Goal: Transaction & Acquisition: Purchase product/service

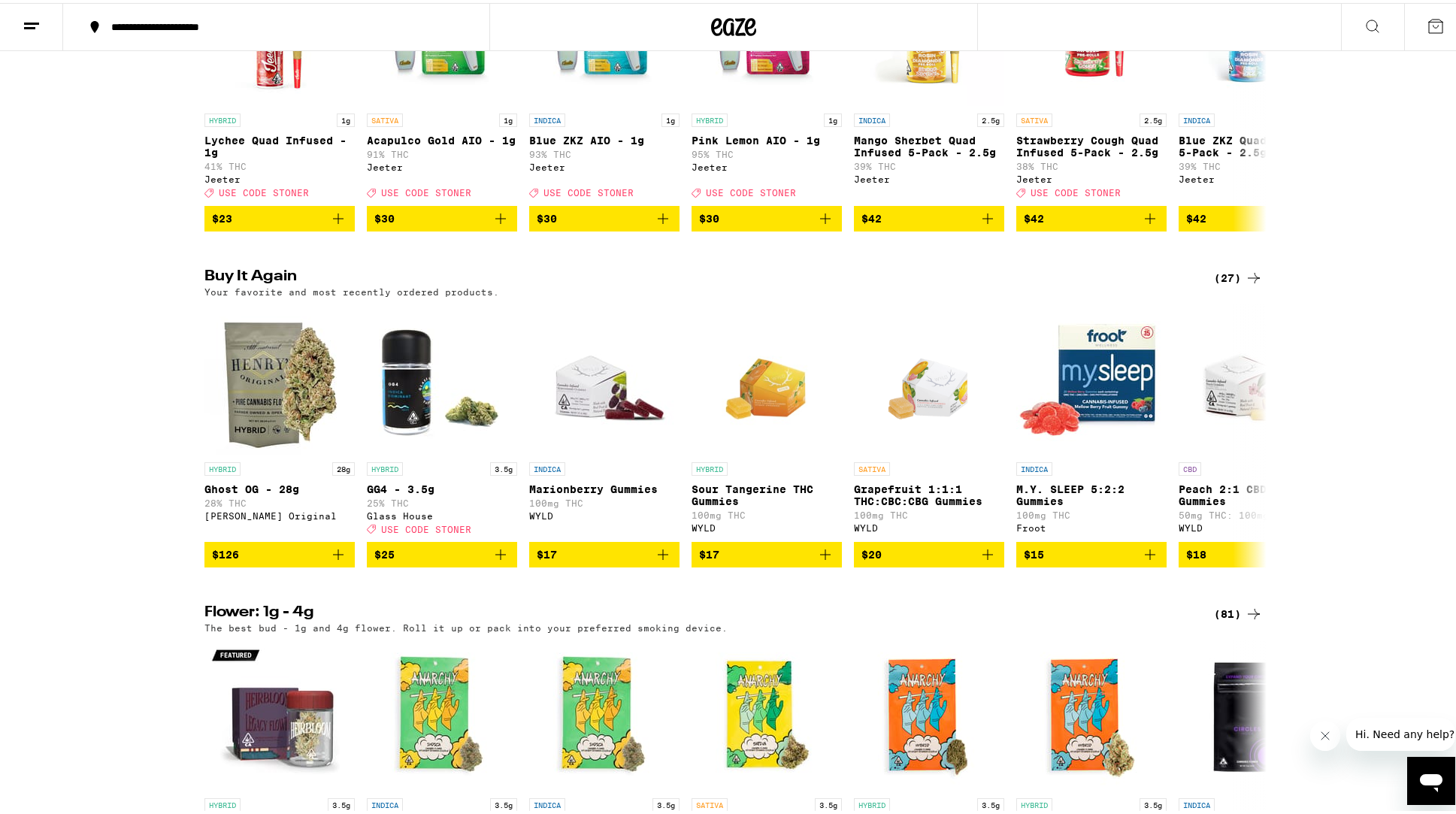
scroll to position [651, 0]
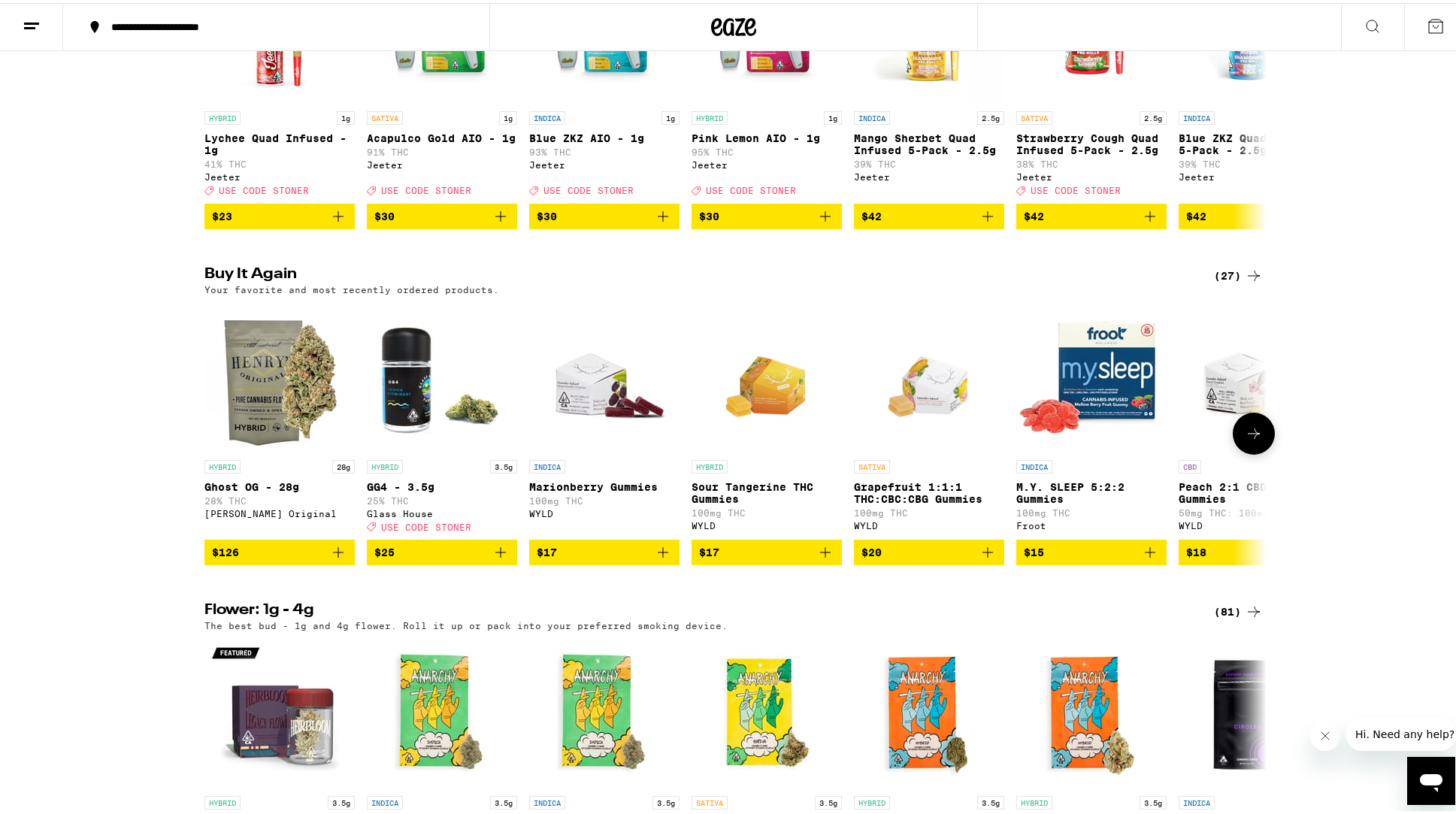
click at [332, 558] on icon "Add to bag" at bounding box center [338, 549] width 18 height 18
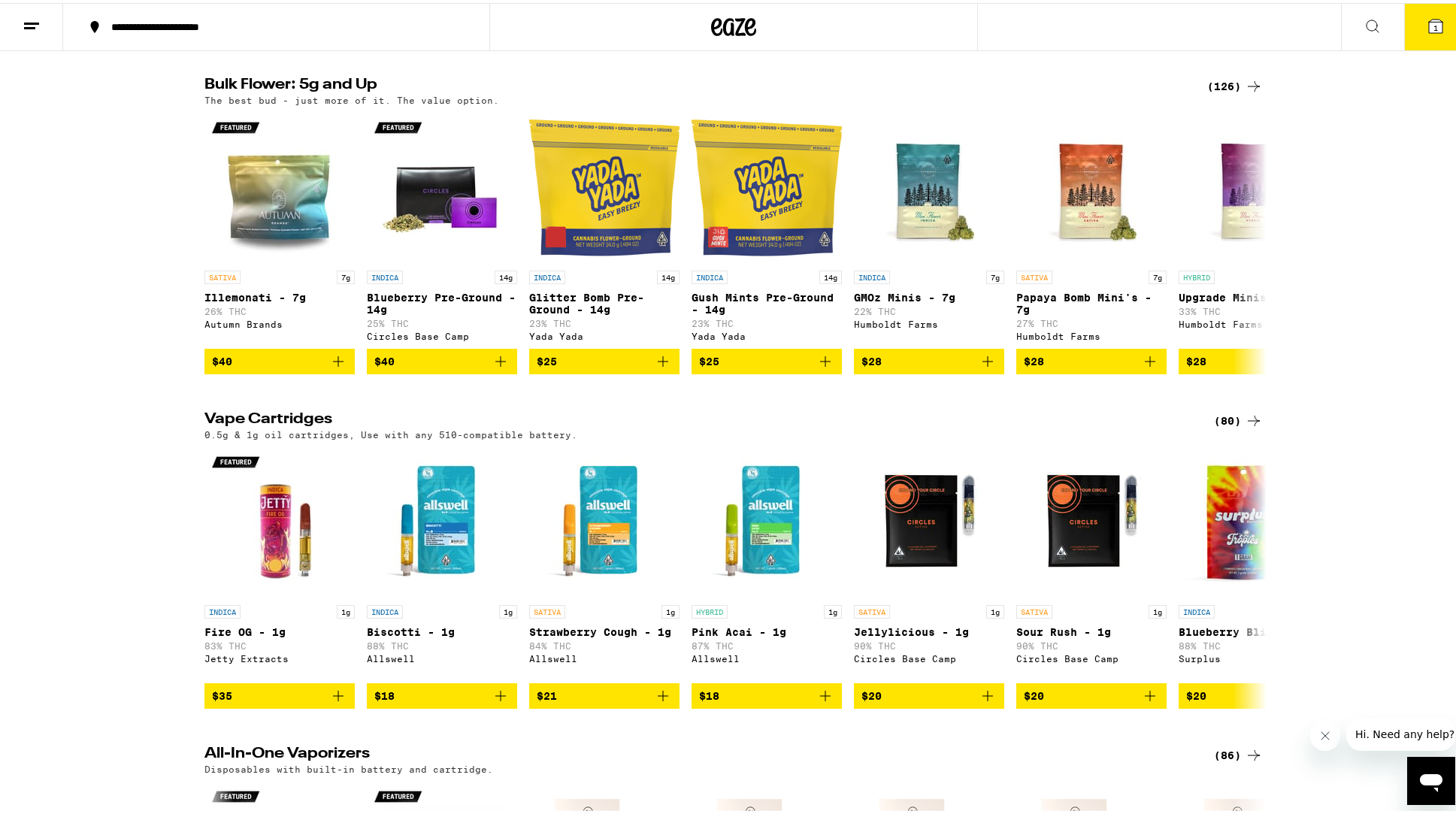
scroll to position [1500, 0]
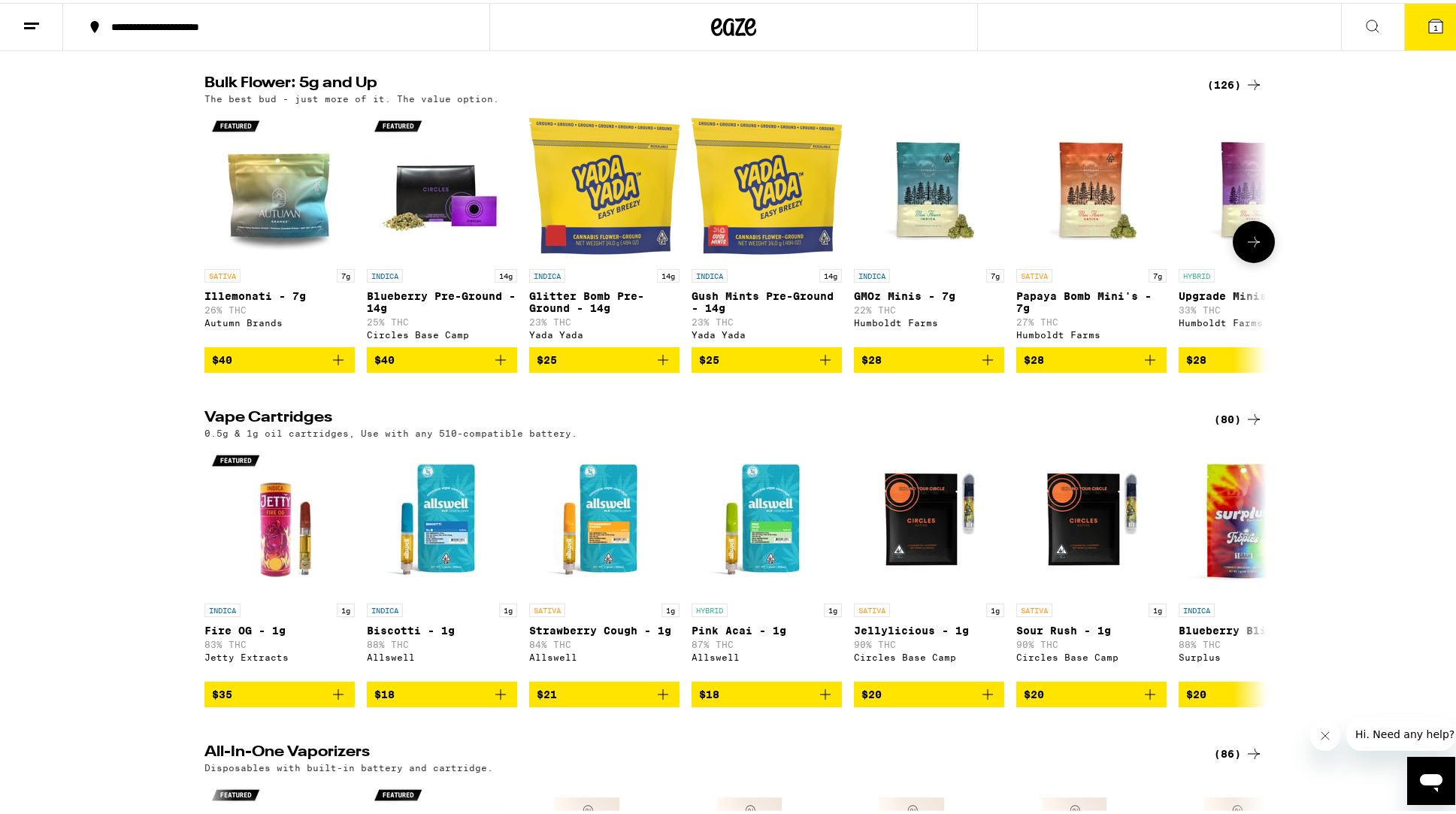
click at [1246, 248] on icon at bounding box center [1254, 239] width 18 height 18
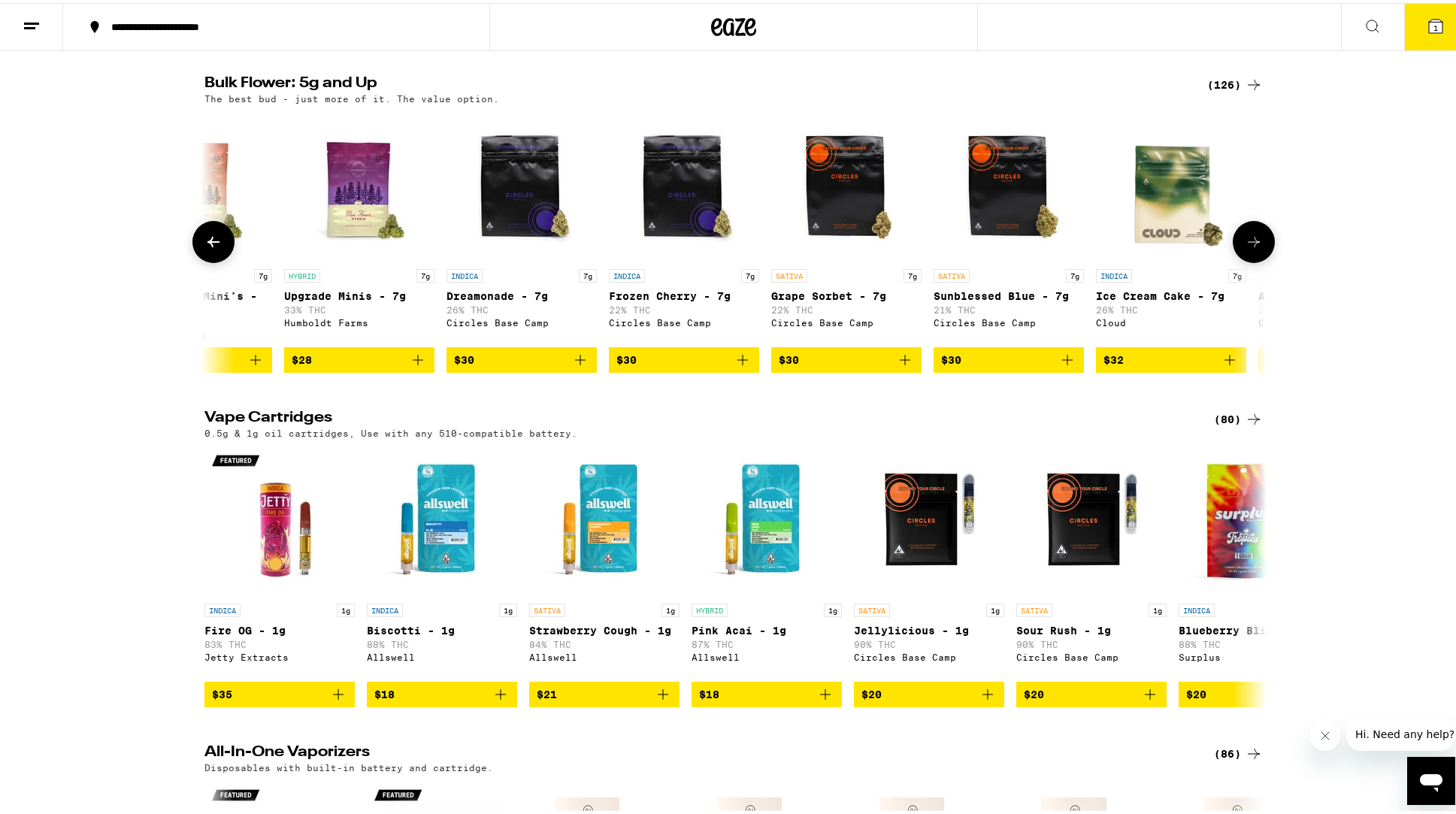
click at [1246, 248] on icon at bounding box center [1254, 239] width 18 height 18
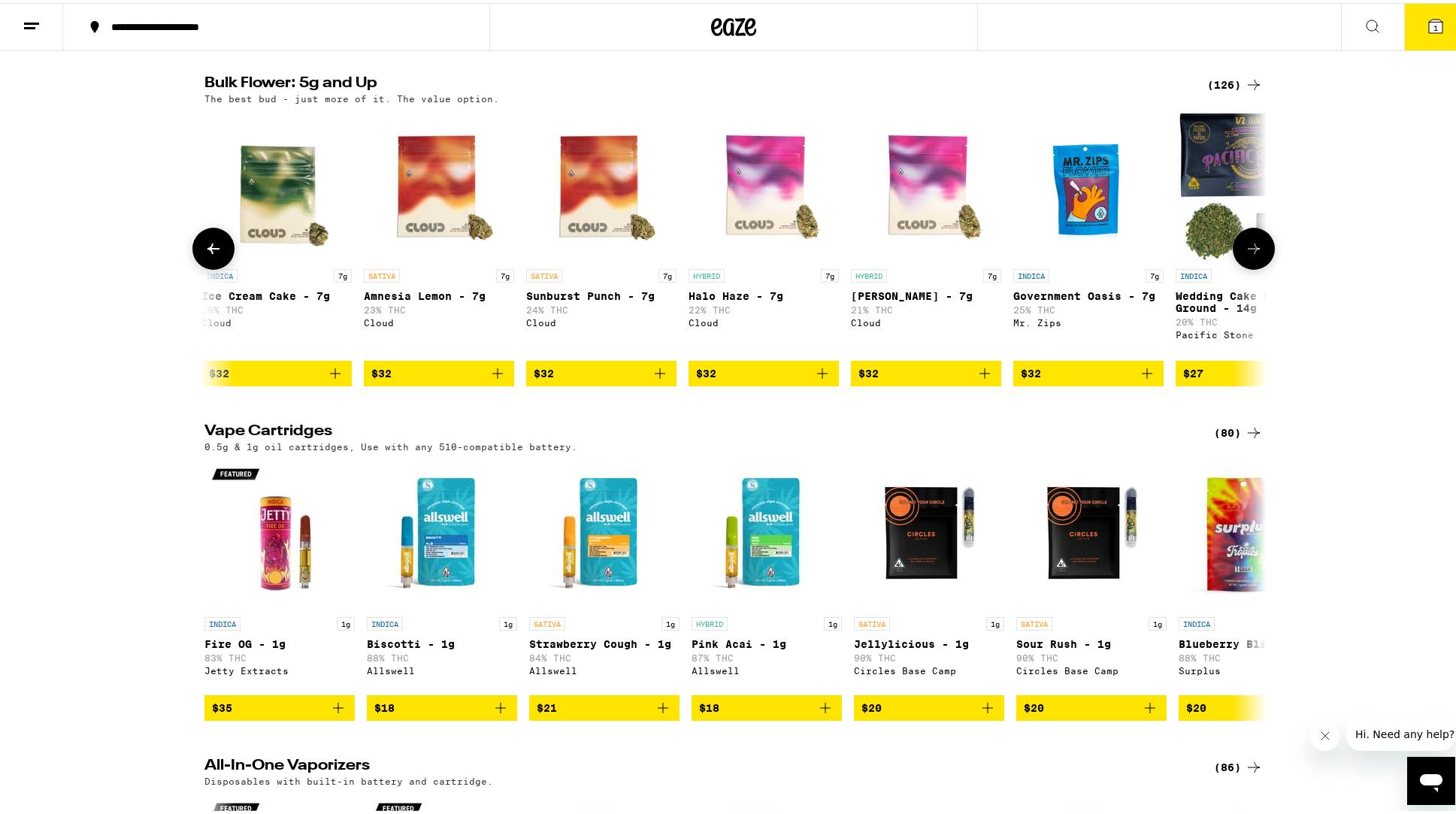
click at [1247, 255] on icon at bounding box center [1254, 245] width 18 height 18
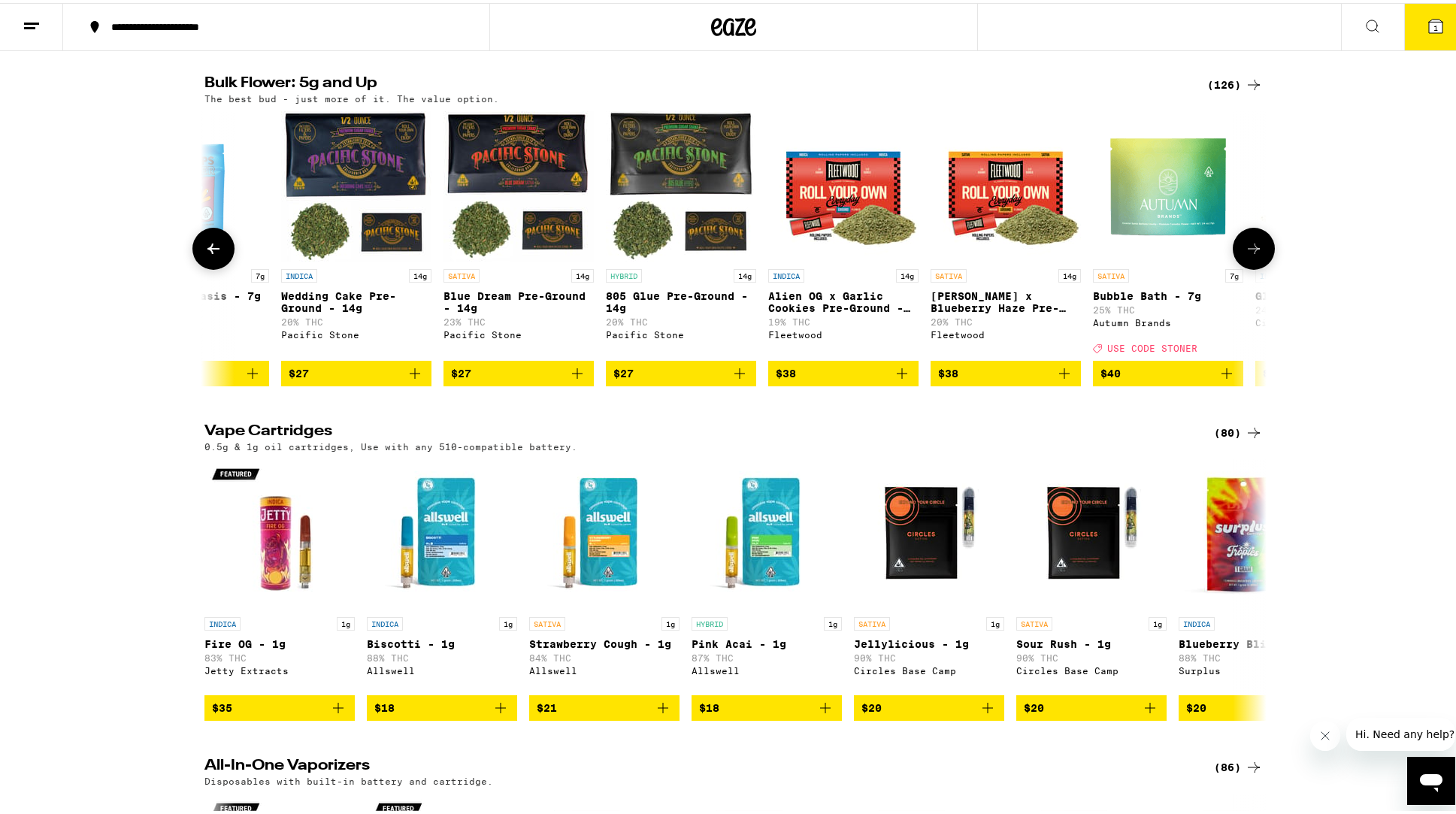
click at [1247, 255] on icon at bounding box center [1254, 245] width 18 height 18
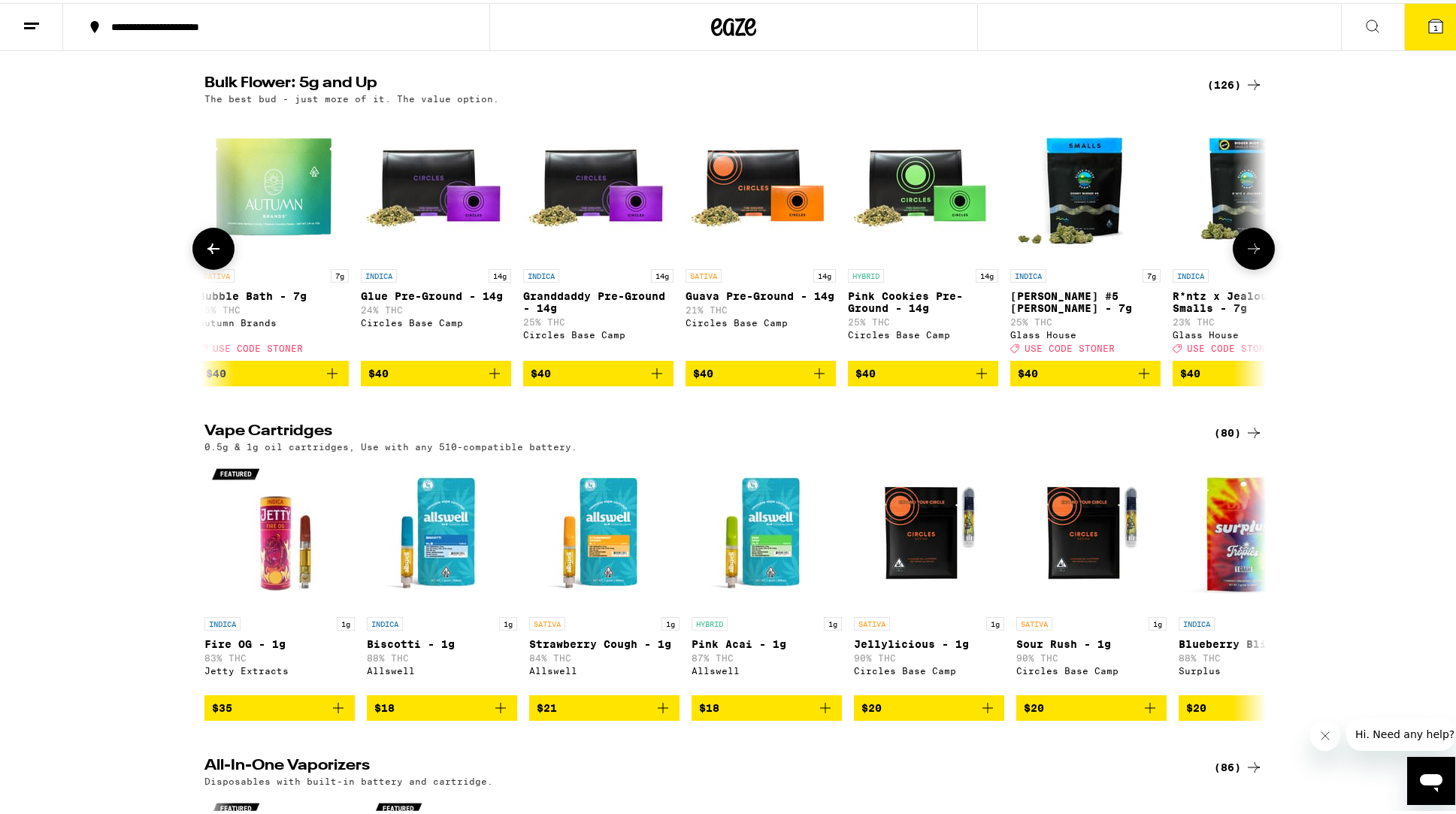
click at [1247, 255] on icon at bounding box center [1254, 245] width 18 height 18
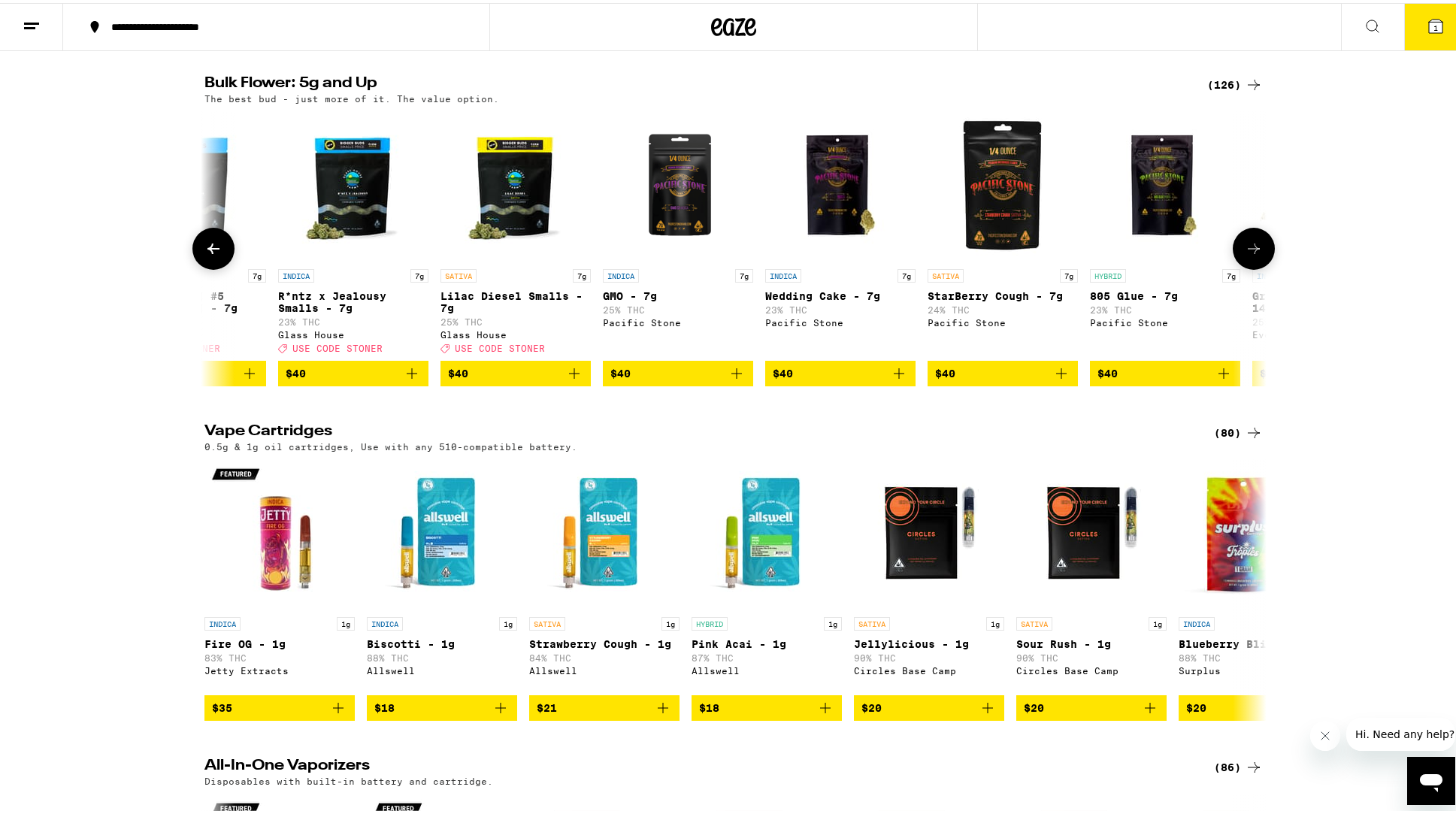
click at [1247, 255] on icon at bounding box center [1254, 245] width 18 height 18
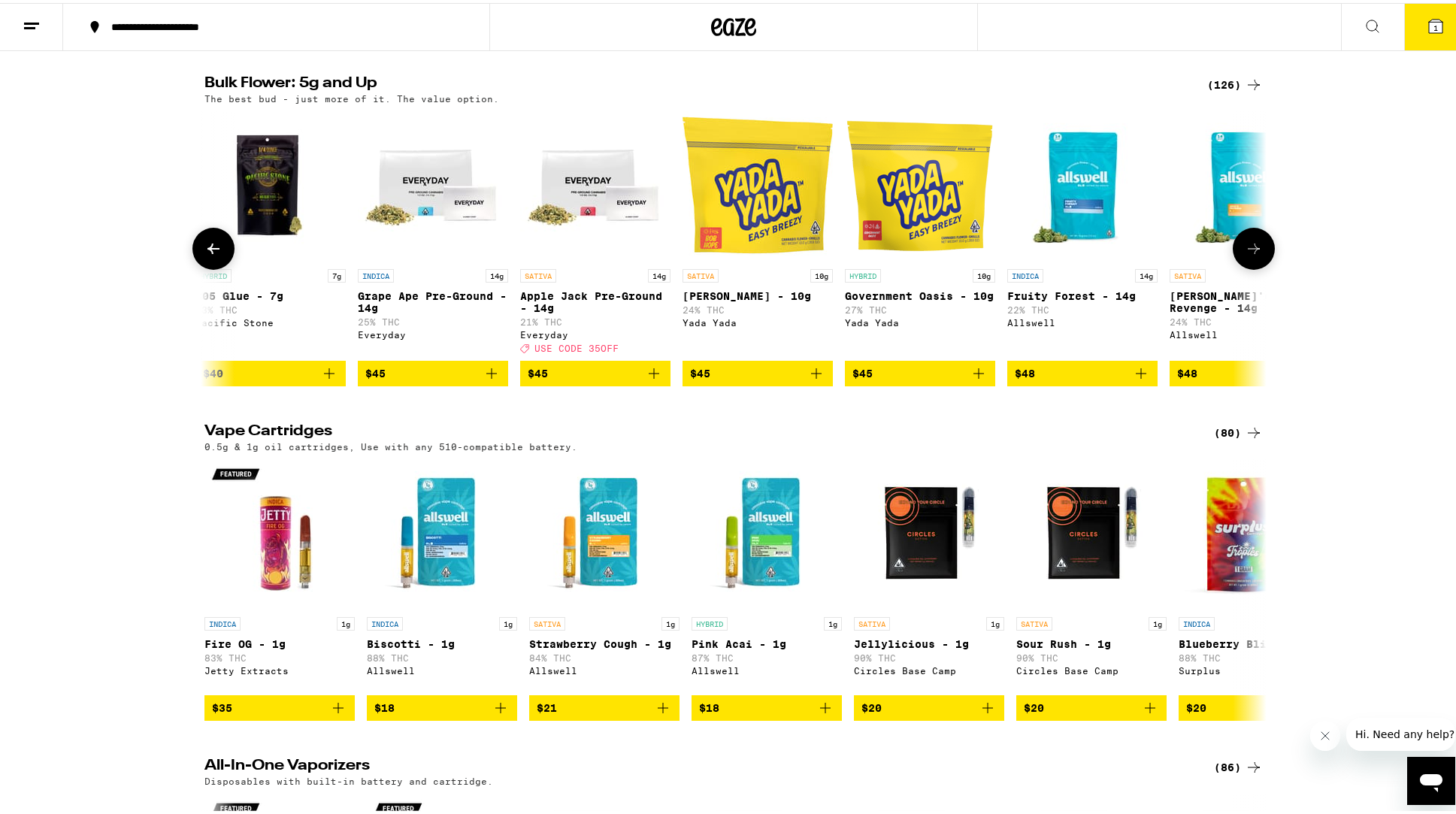
click at [1247, 255] on icon at bounding box center [1254, 245] width 18 height 18
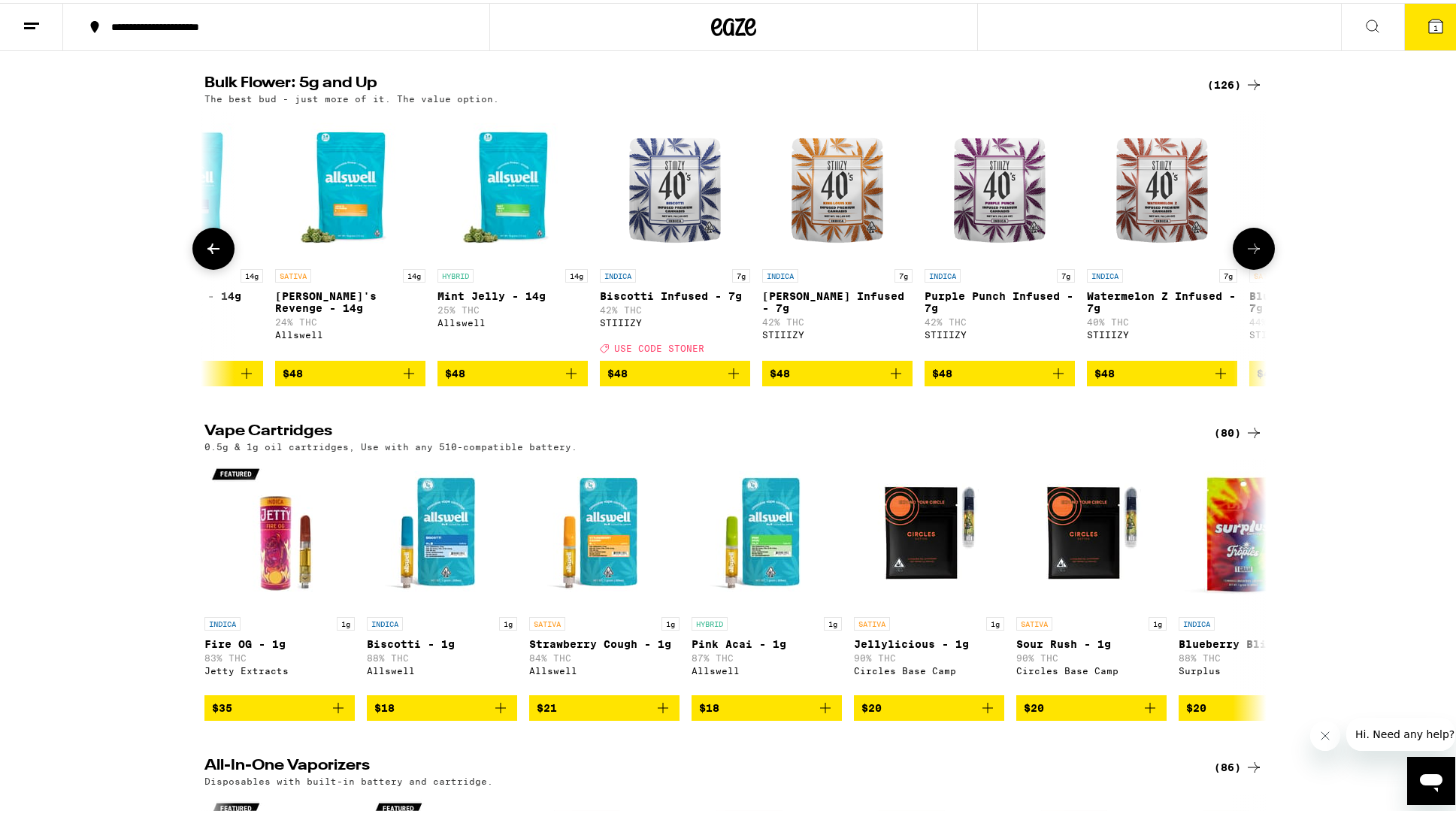
click at [1247, 255] on icon at bounding box center [1254, 245] width 18 height 18
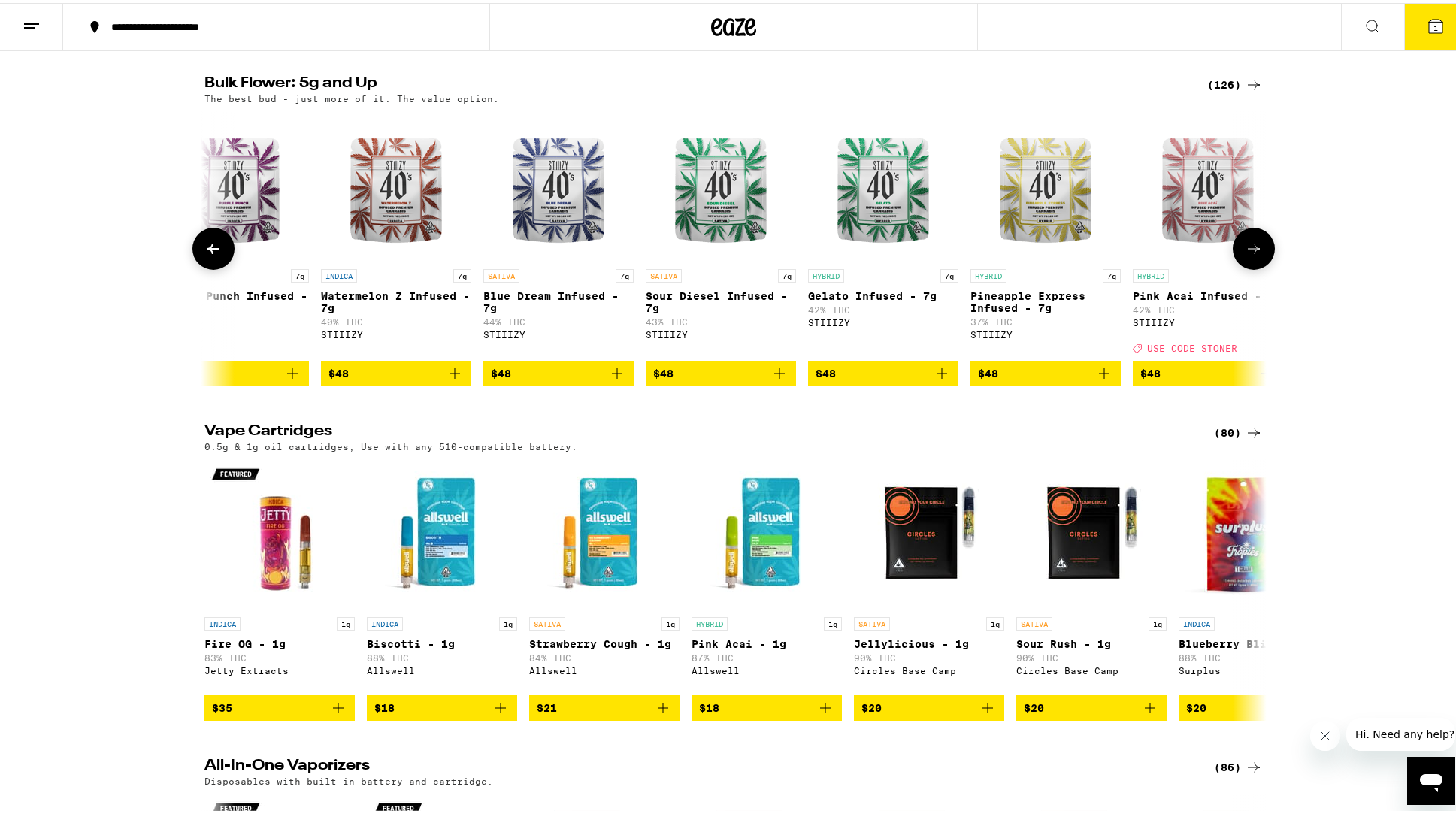
scroll to position [0, 7157]
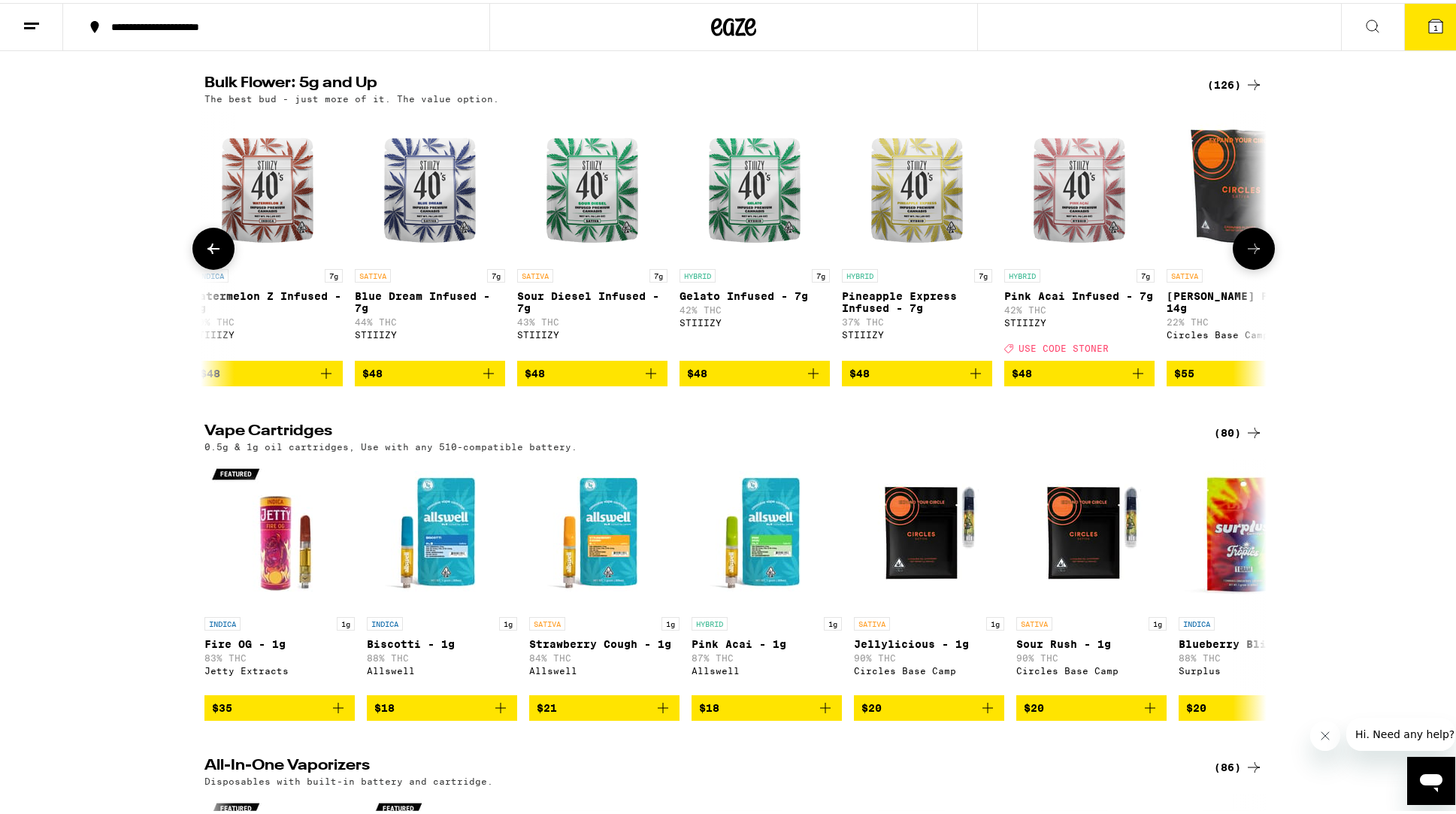
click at [1247, 255] on icon at bounding box center [1254, 245] width 18 height 18
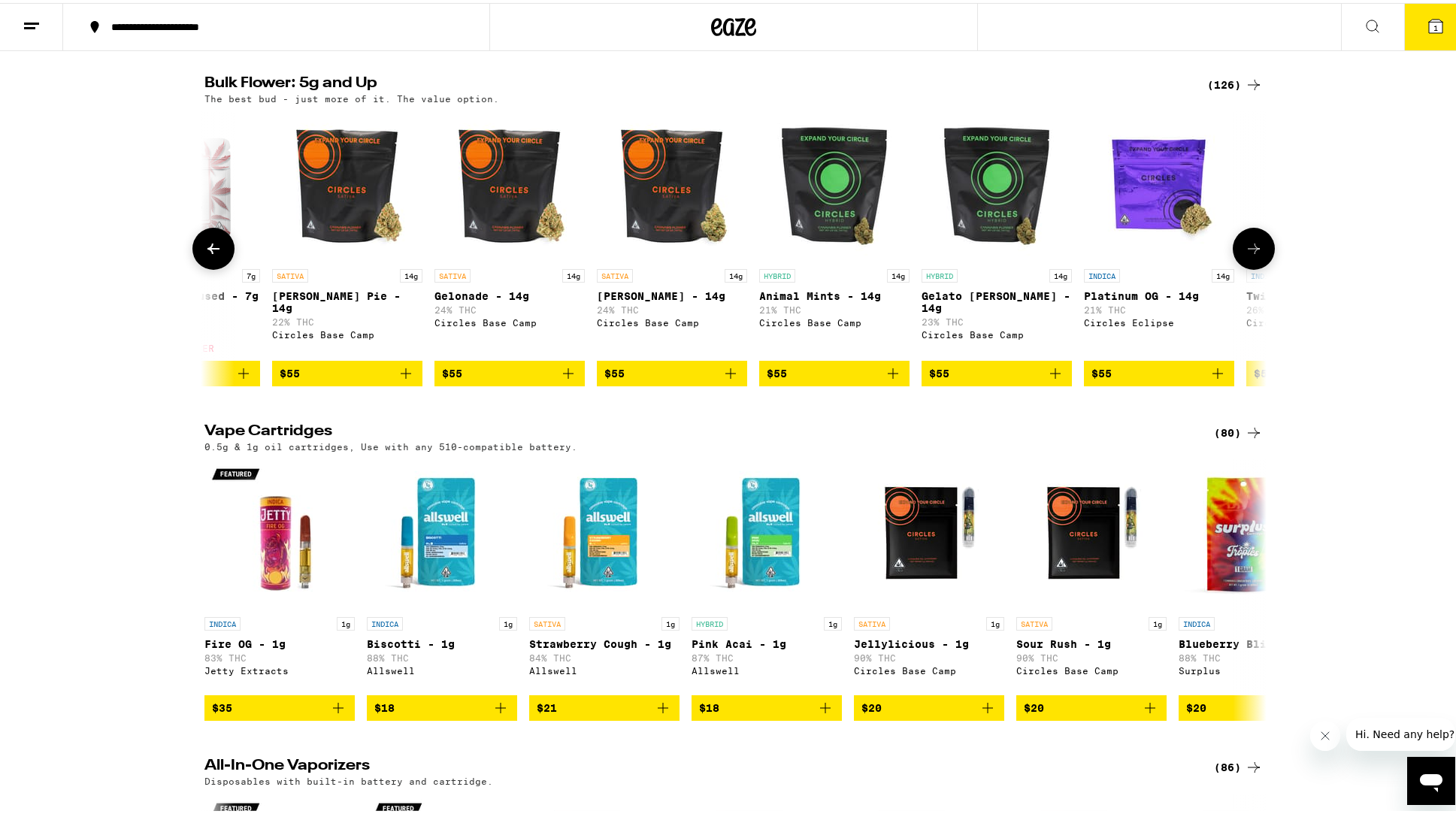
click at [1247, 255] on icon at bounding box center [1254, 245] width 18 height 18
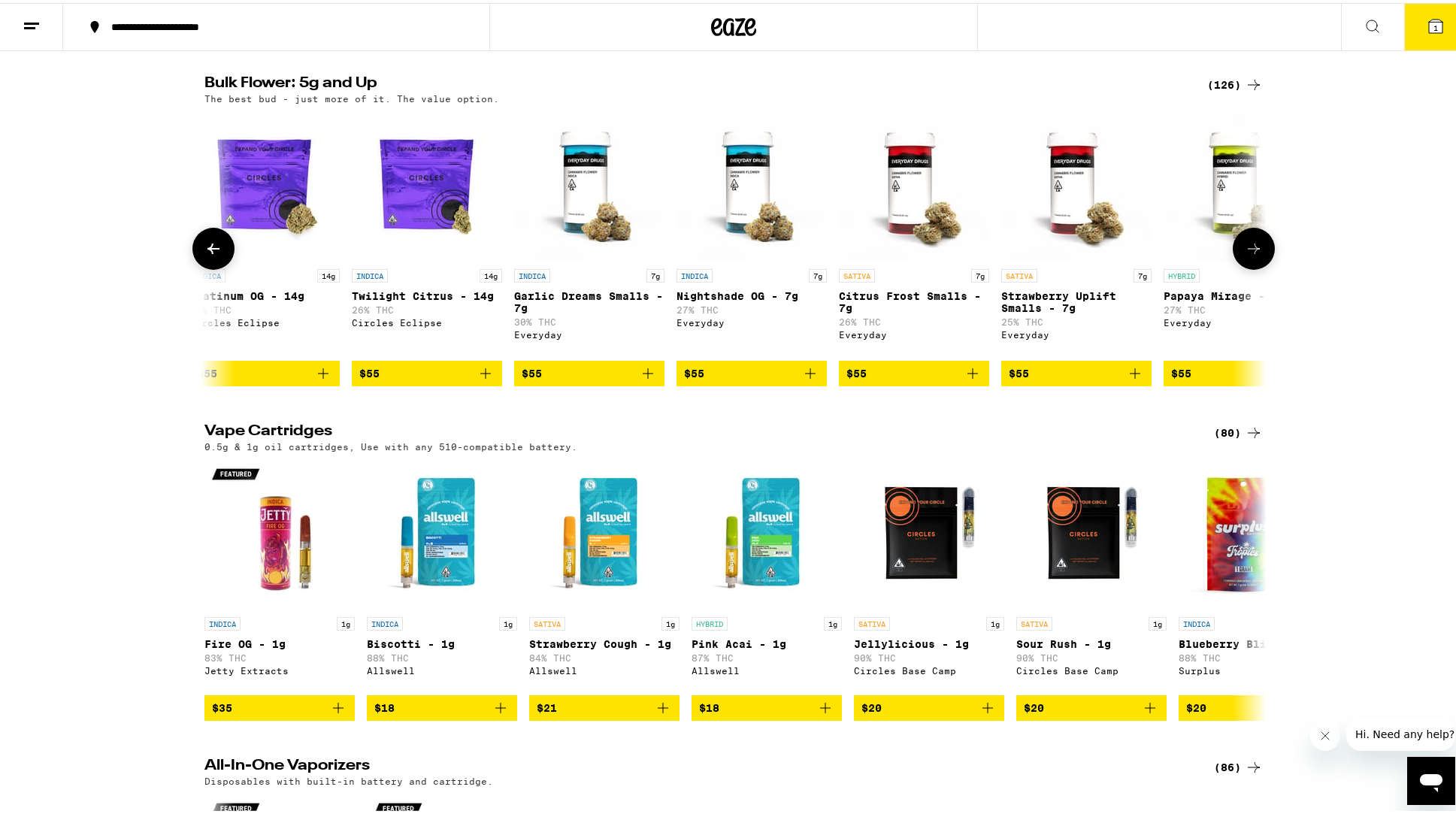
click at [1247, 255] on icon at bounding box center [1254, 245] width 18 height 18
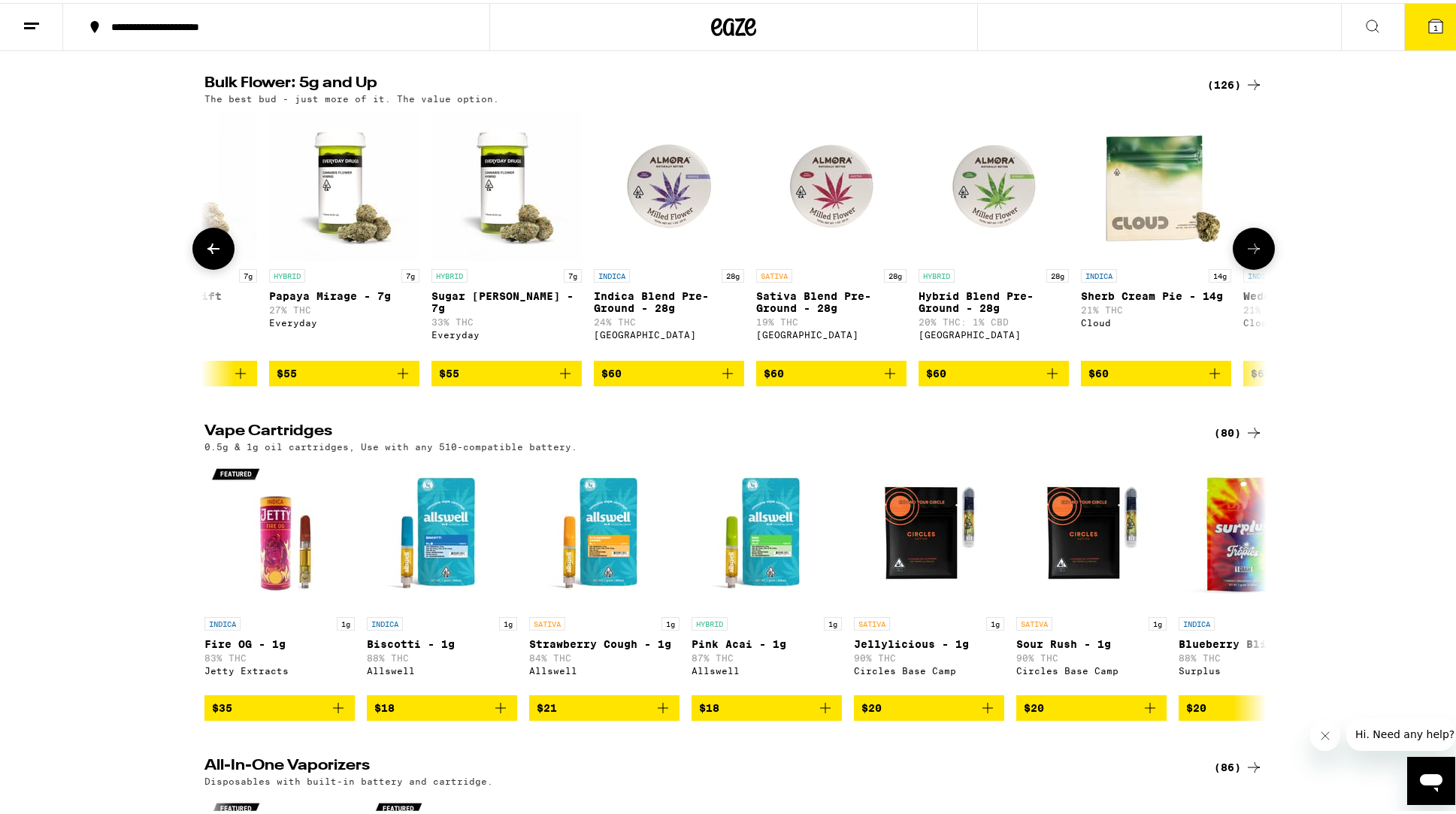
click at [1247, 255] on icon at bounding box center [1254, 245] width 18 height 18
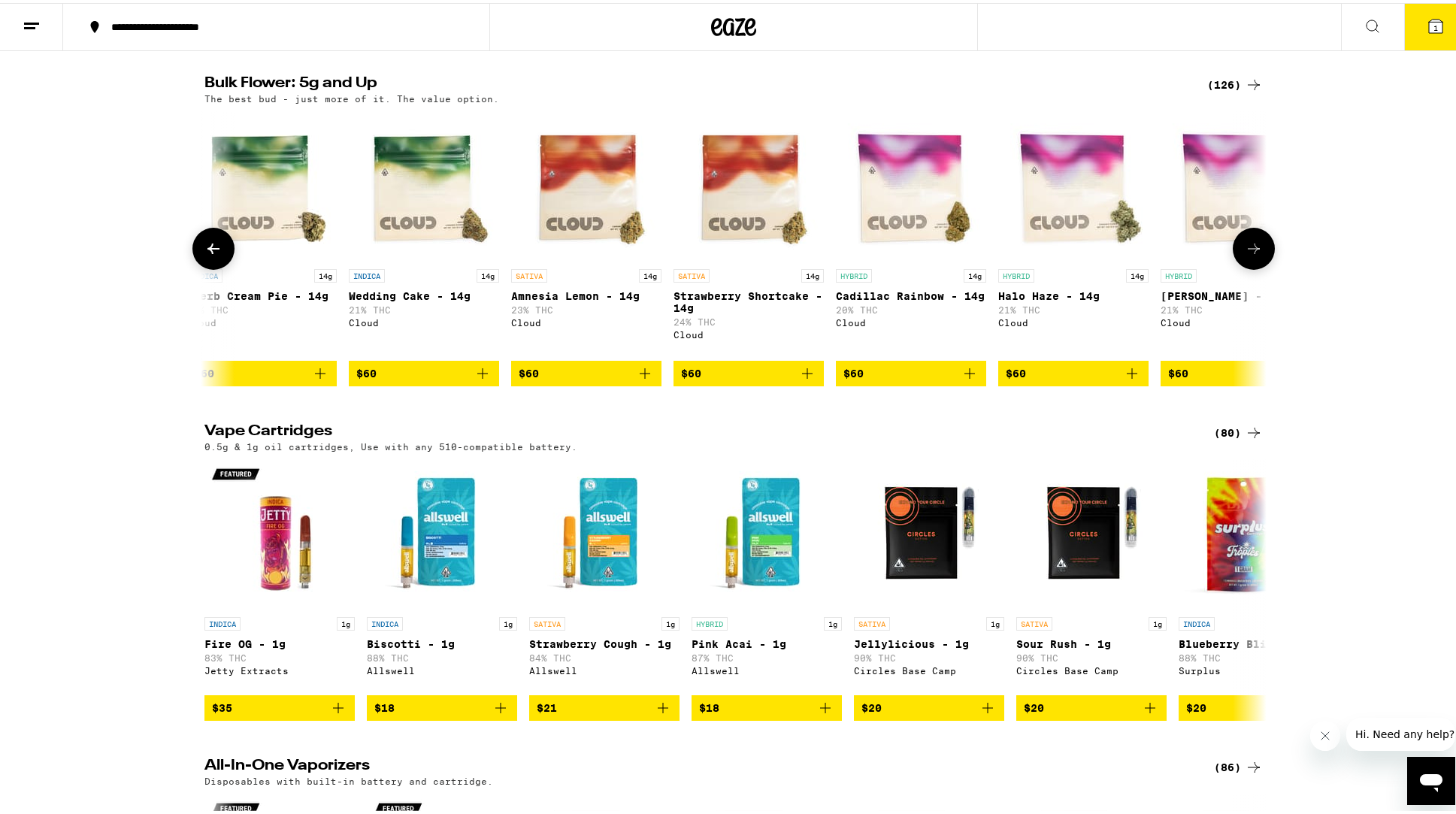
click at [1247, 255] on icon at bounding box center [1254, 245] width 18 height 18
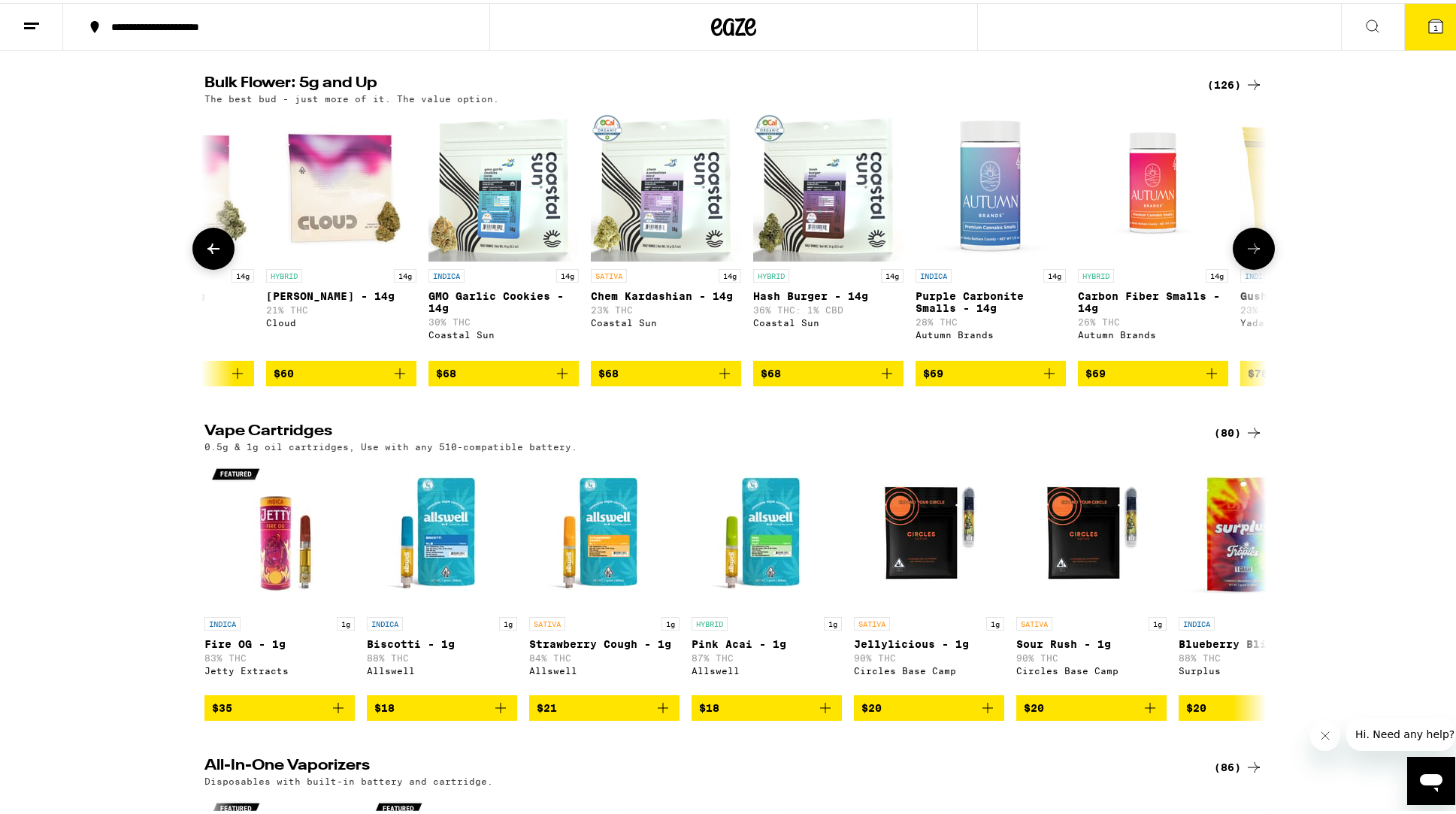
click at [1247, 255] on icon at bounding box center [1254, 245] width 18 height 18
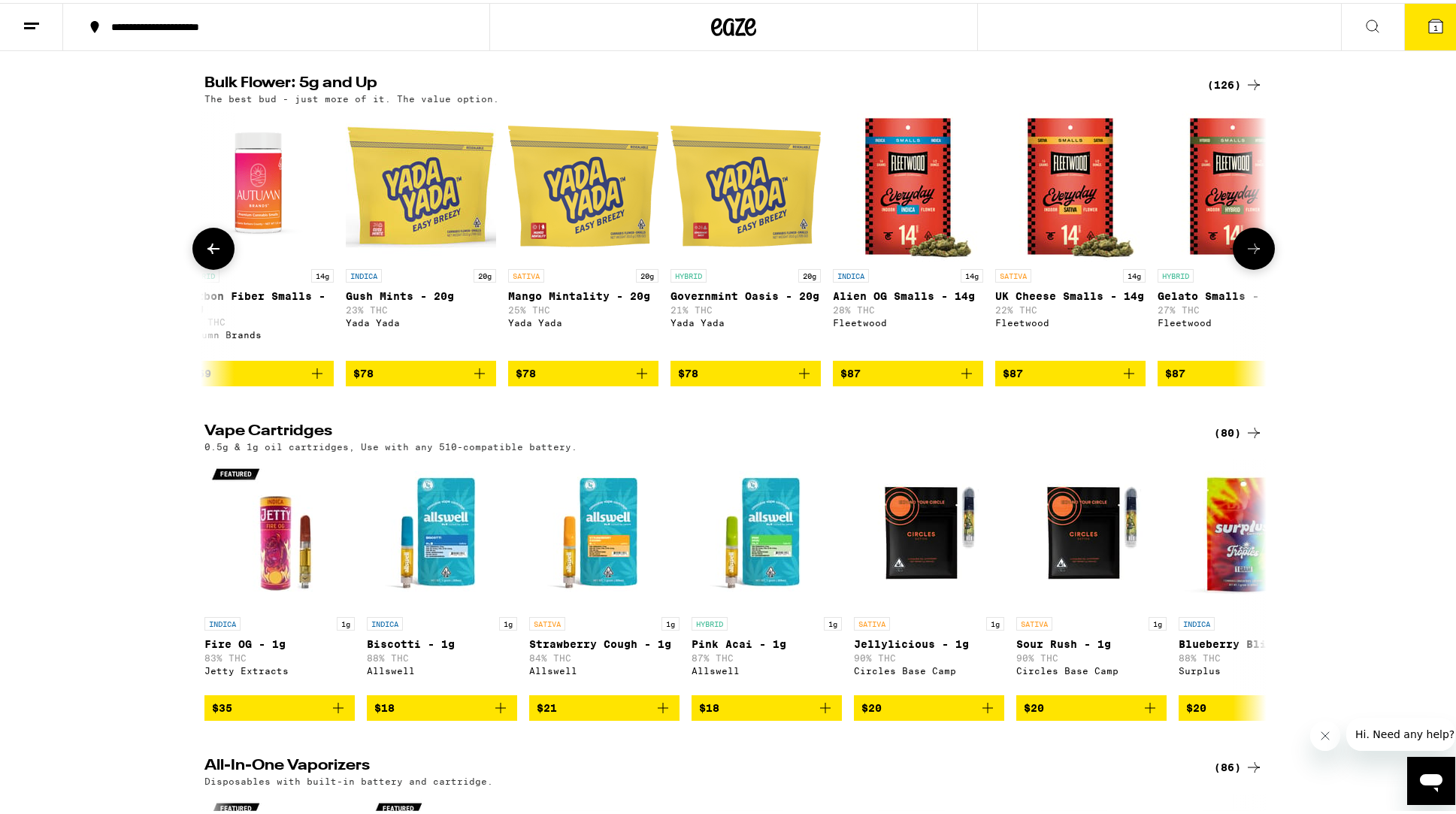
click at [1247, 255] on icon at bounding box center [1254, 245] width 18 height 18
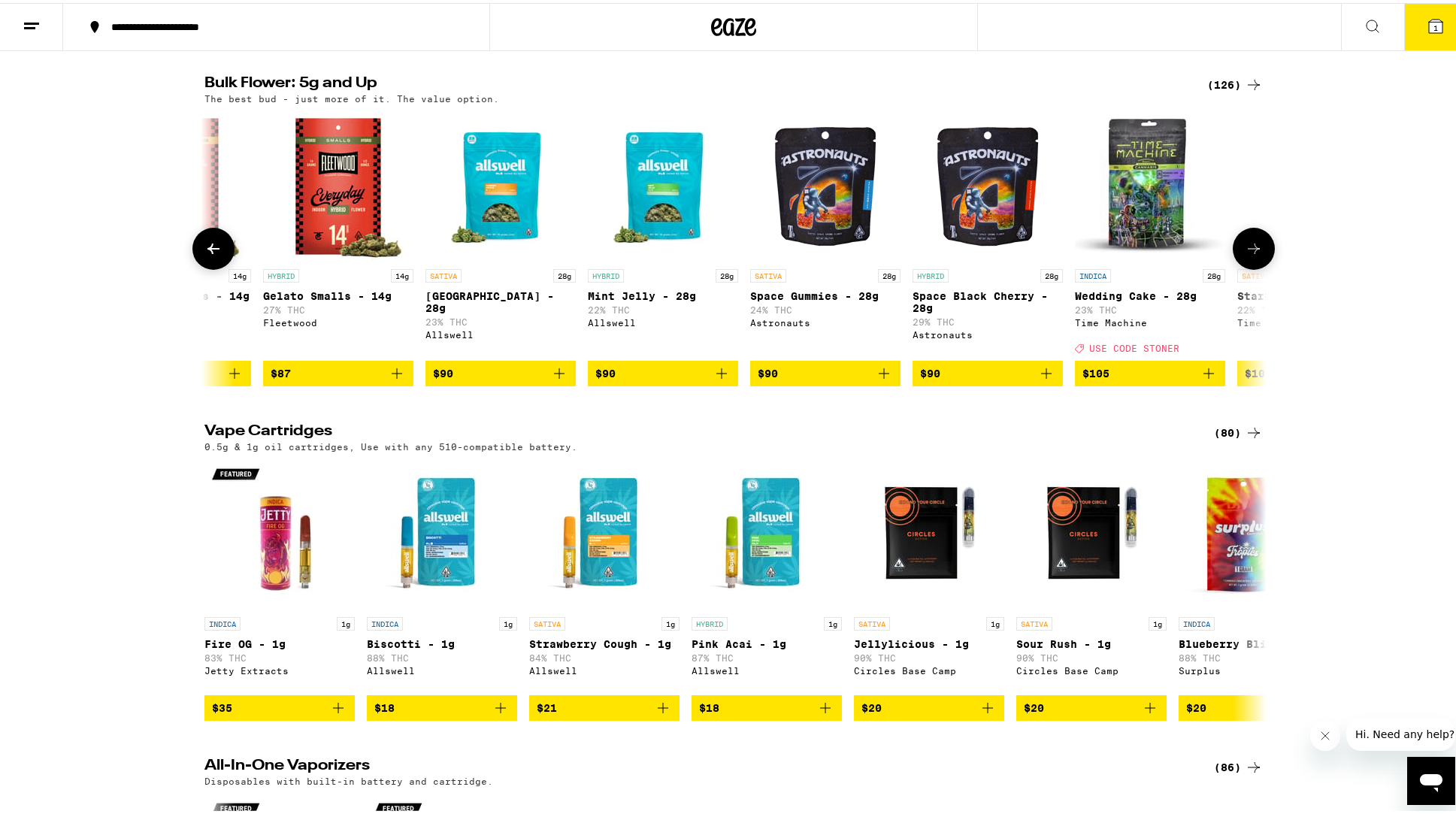
click at [1247, 255] on icon at bounding box center [1254, 245] width 18 height 18
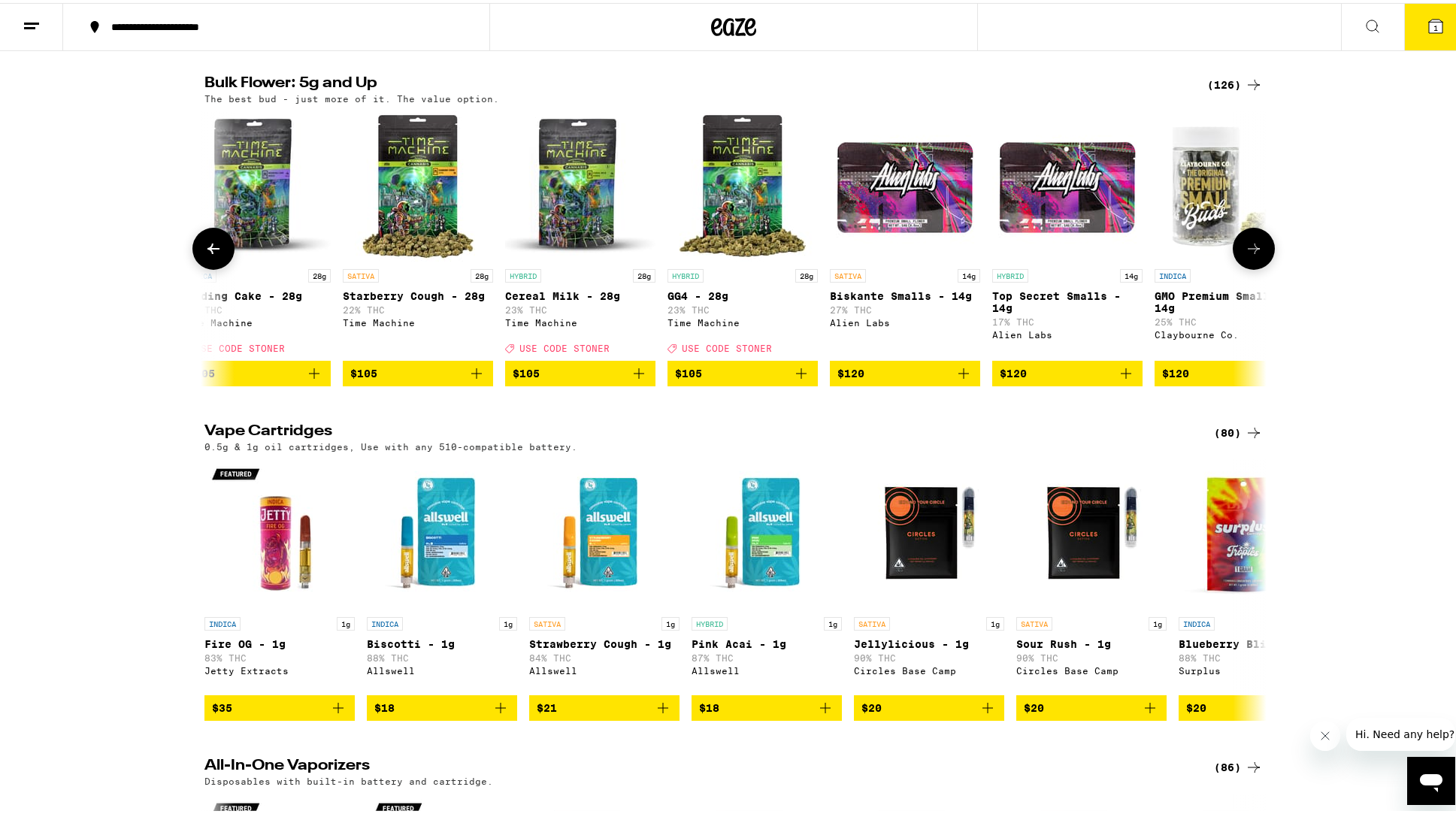
click at [1247, 255] on icon at bounding box center [1254, 245] width 18 height 18
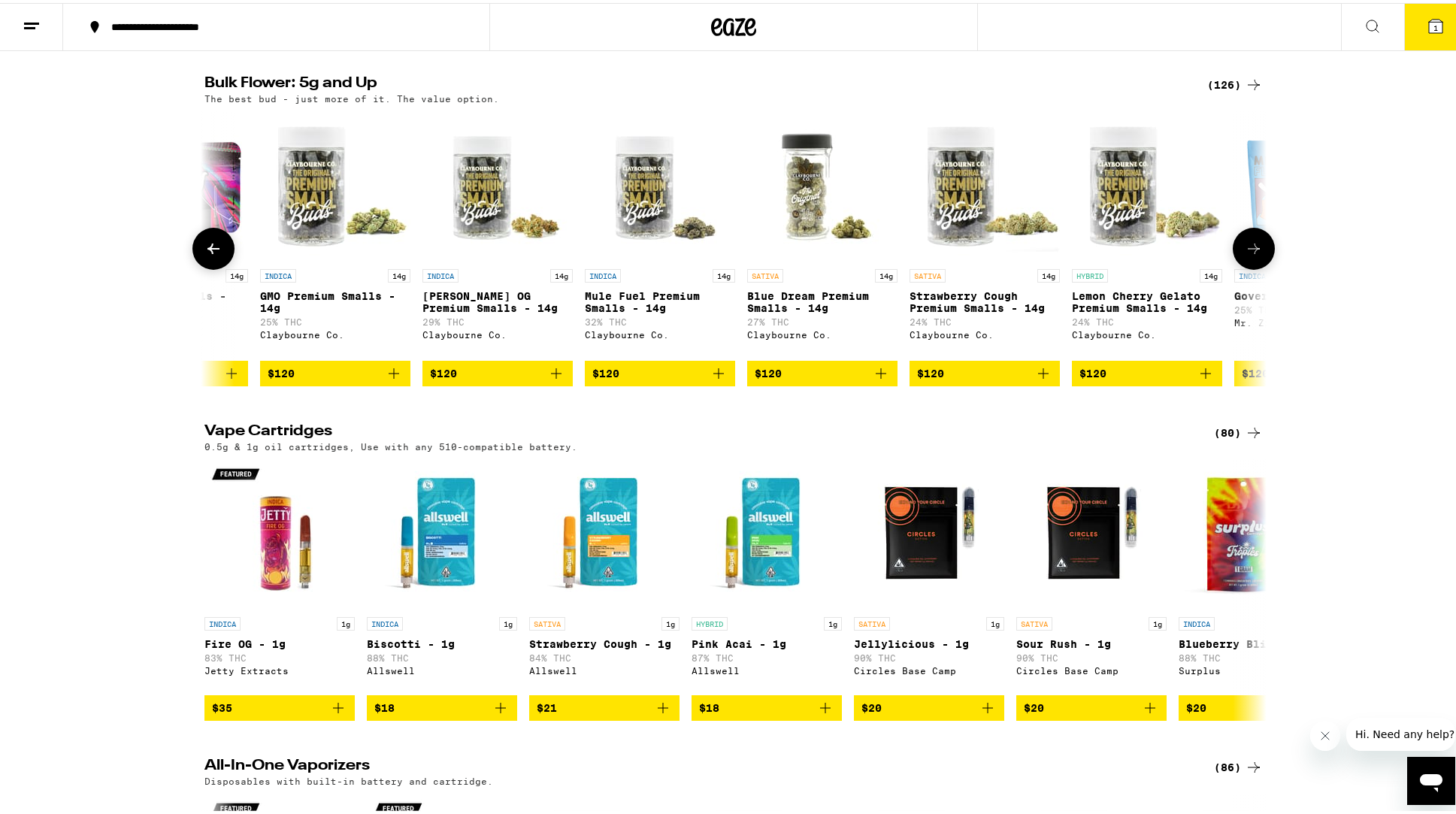
click at [1247, 255] on icon at bounding box center [1254, 245] width 18 height 18
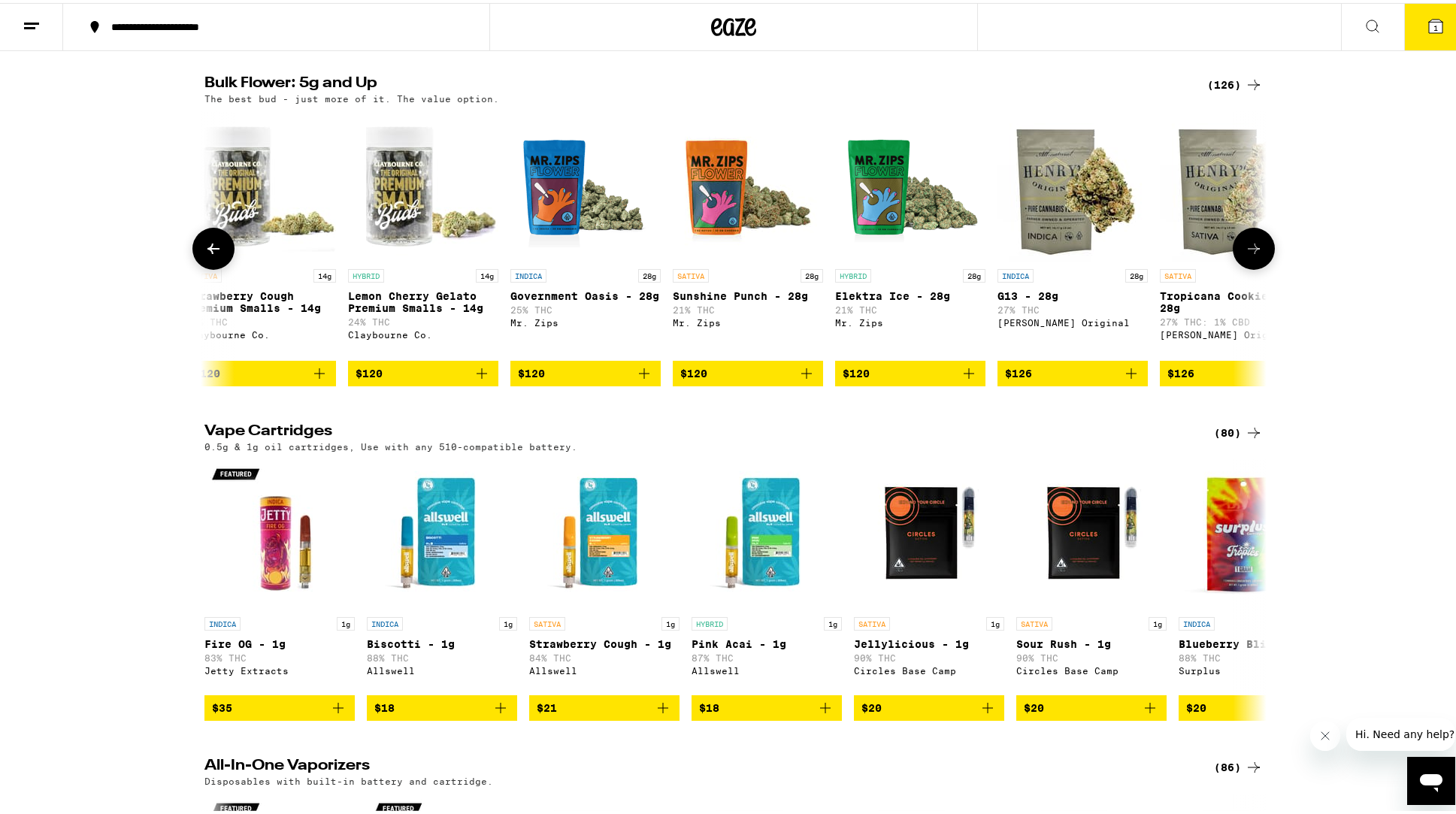
scroll to position [0, 16102]
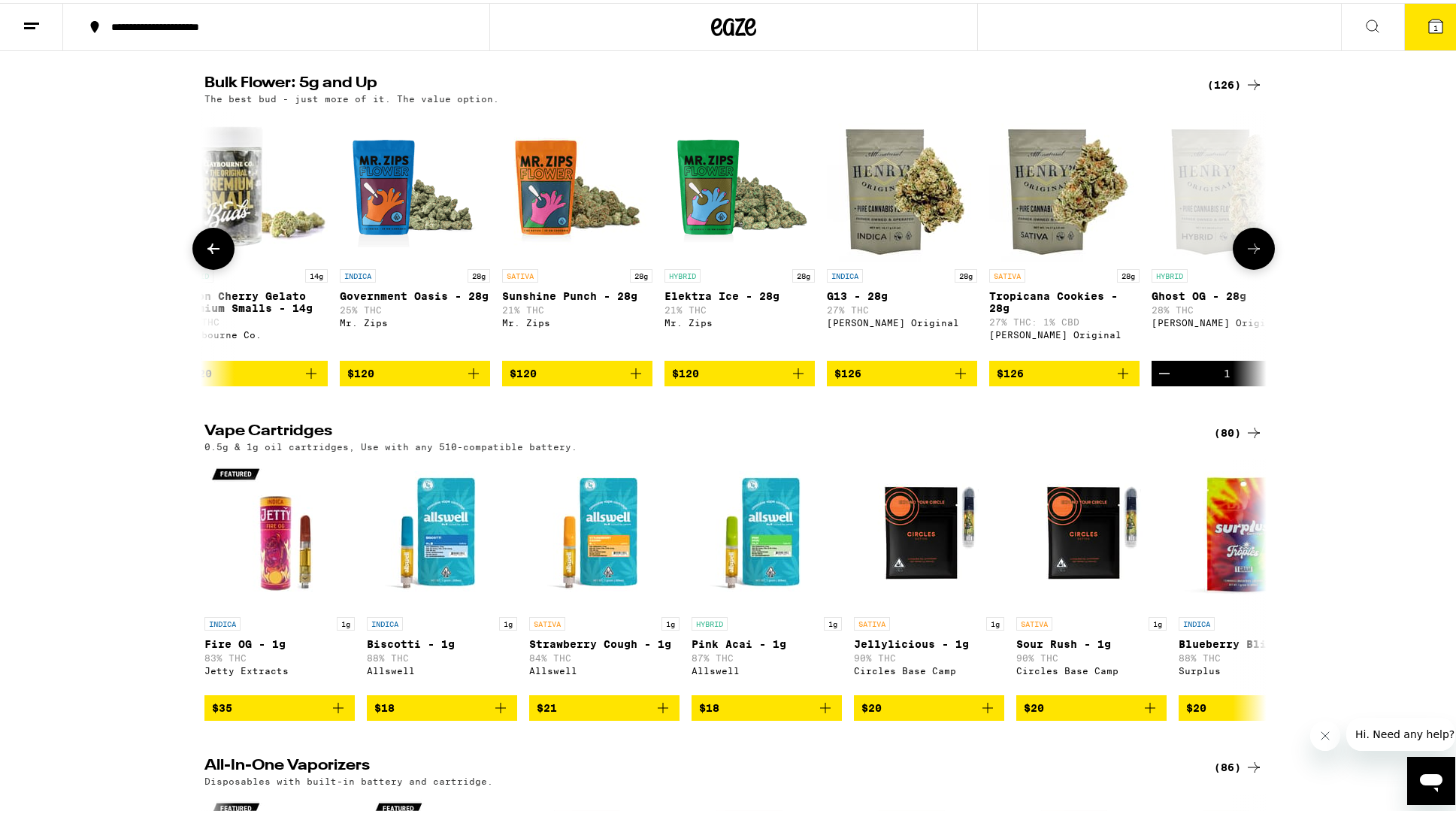
click at [1247, 255] on icon at bounding box center [1254, 245] width 18 height 18
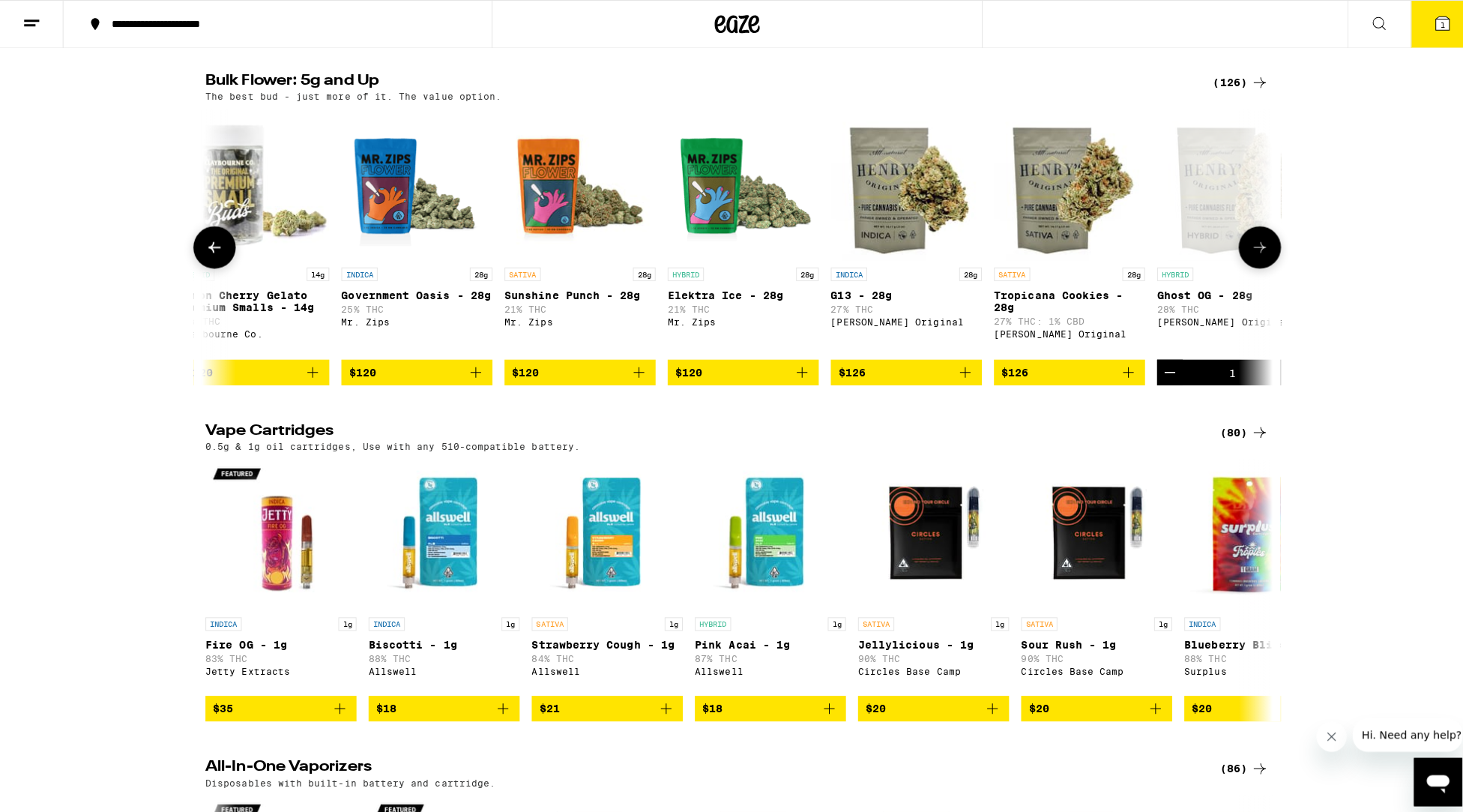
scroll to position [0, 16949]
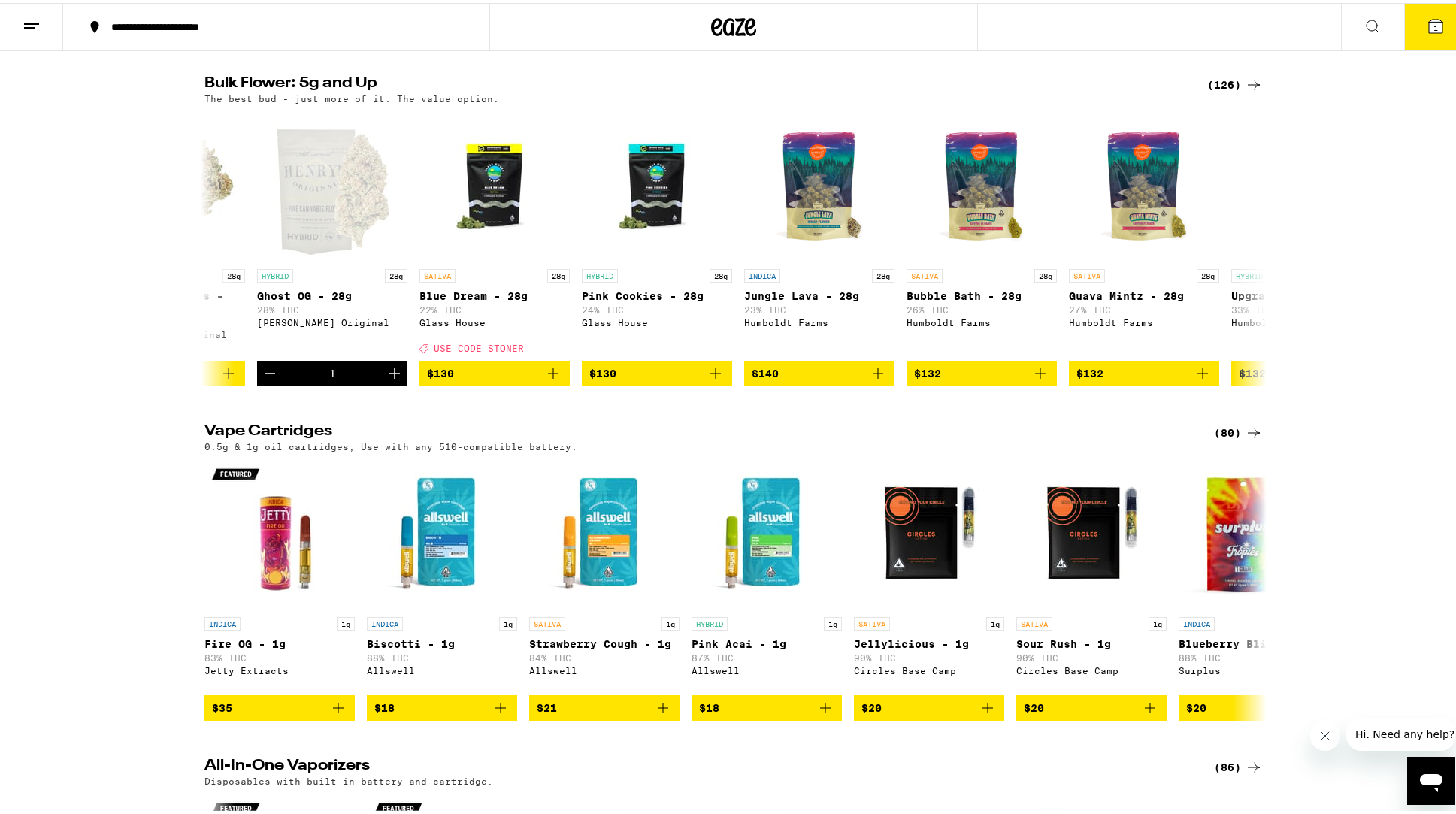
click at [1429, 29] on icon at bounding box center [1435, 23] width 14 height 14
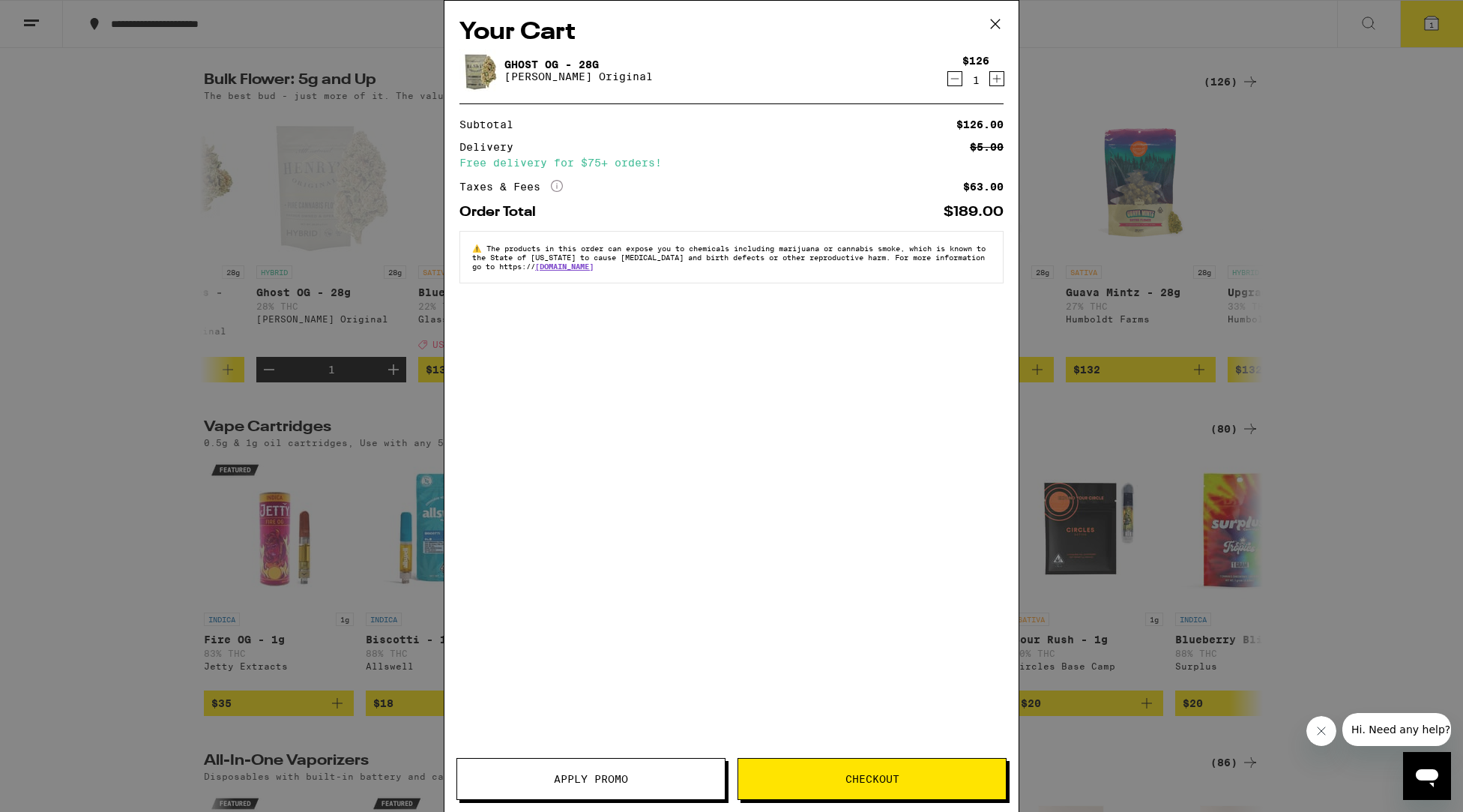
click at [875, 779] on span "Checkout" at bounding box center [873, 779] width 54 height 10
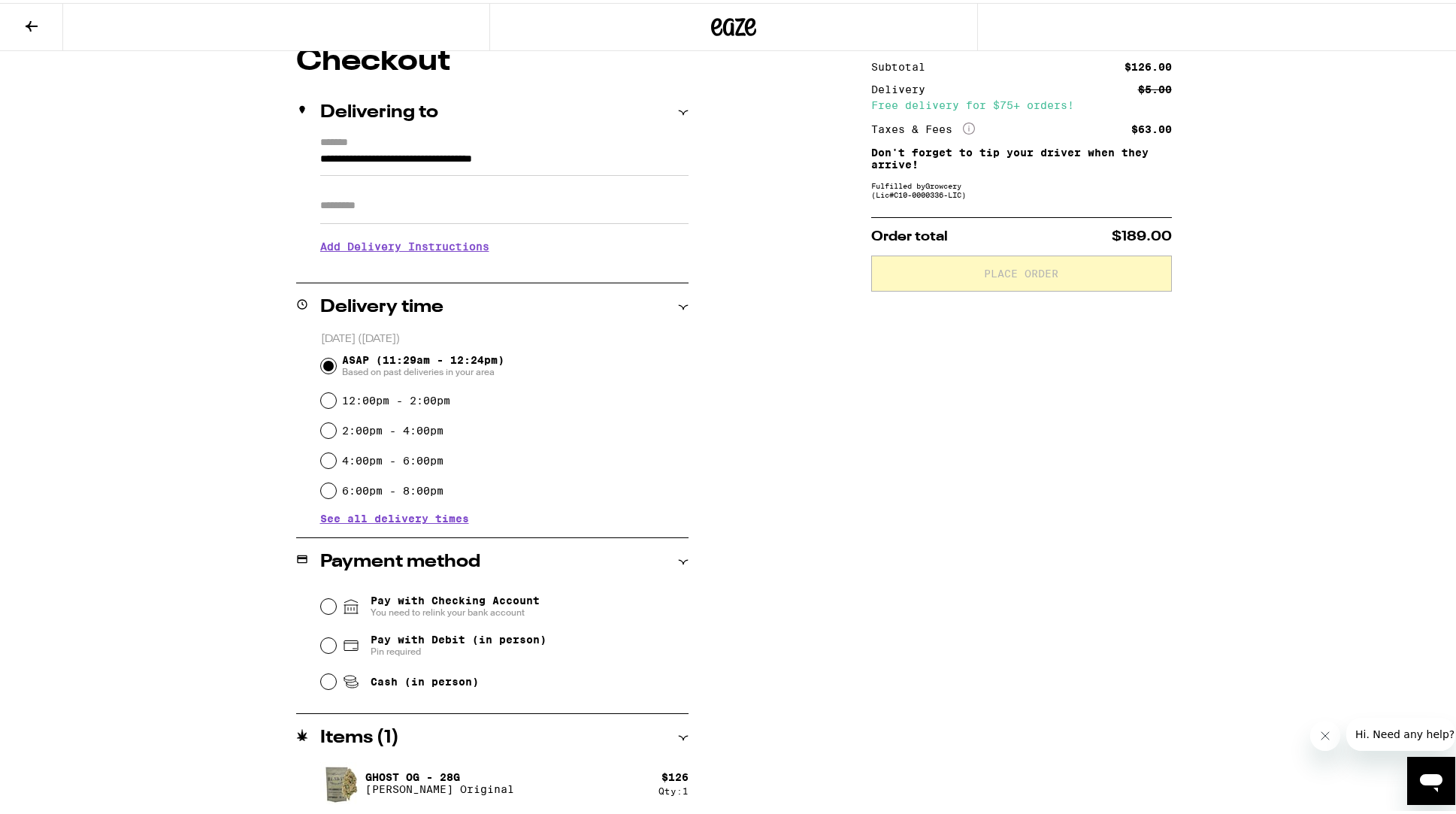
scroll to position [138, 0]
click at [324, 643] on input "Pay with Debit (in person) Pin required" at bounding box center [328, 642] width 15 height 15
radio input "true"
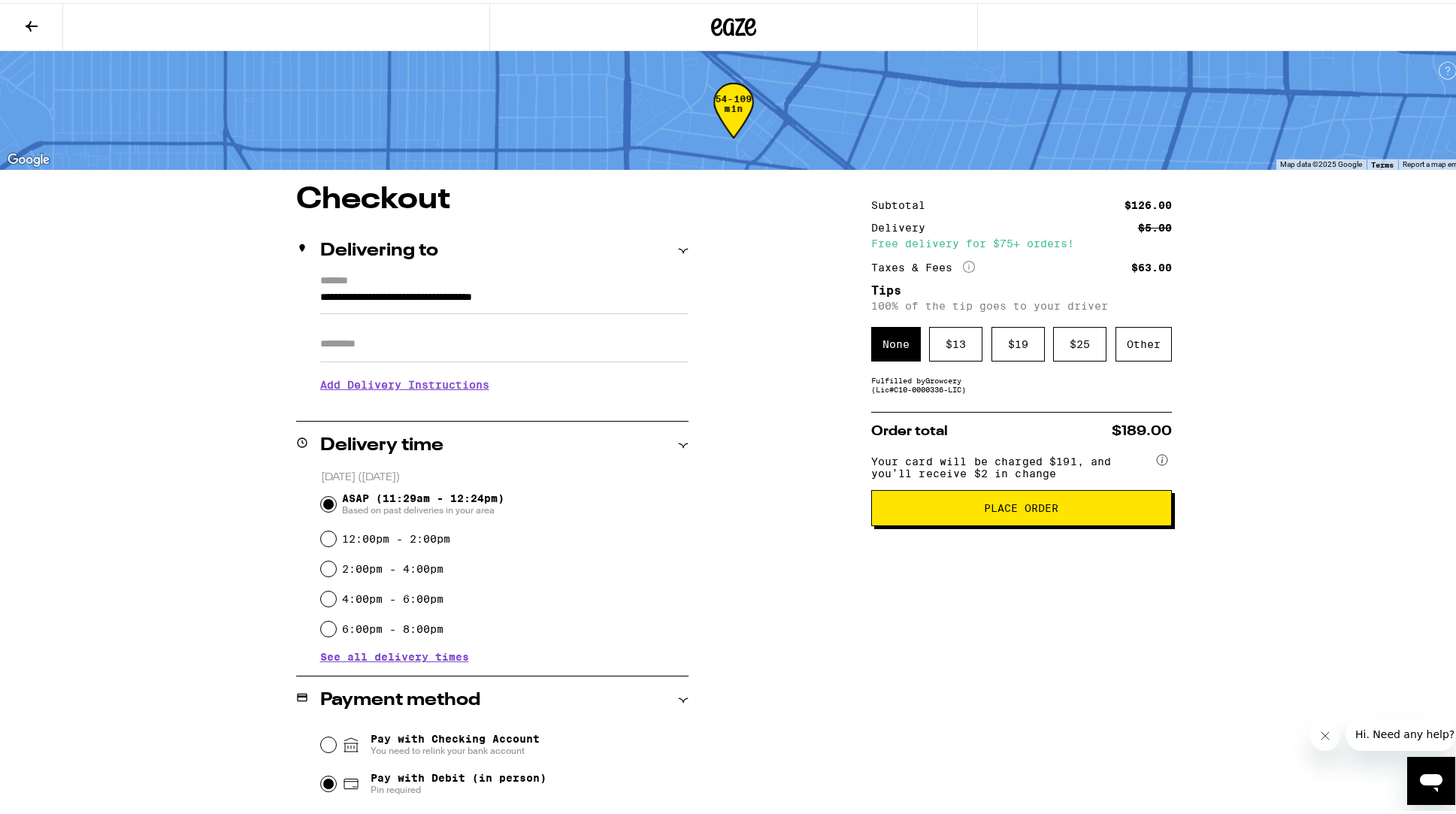
scroll to position [0, 0]
click at [1008, 344] on div "$ 19" at bounding box center [1018, 340] width 54 height 34
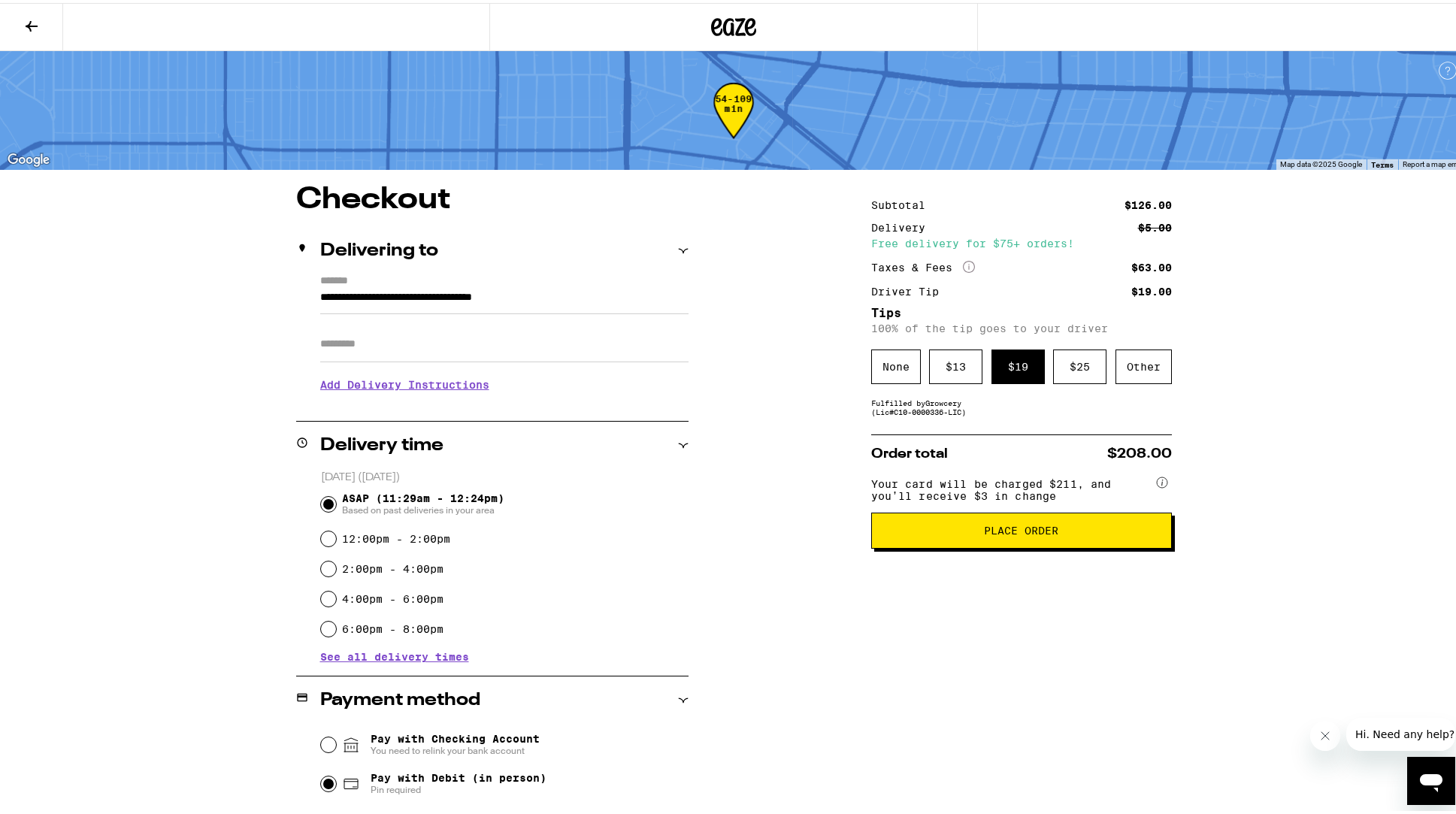
click at [1024, 533] on span "Place Order" at bounding box center [1020, 527] width 74 height 10
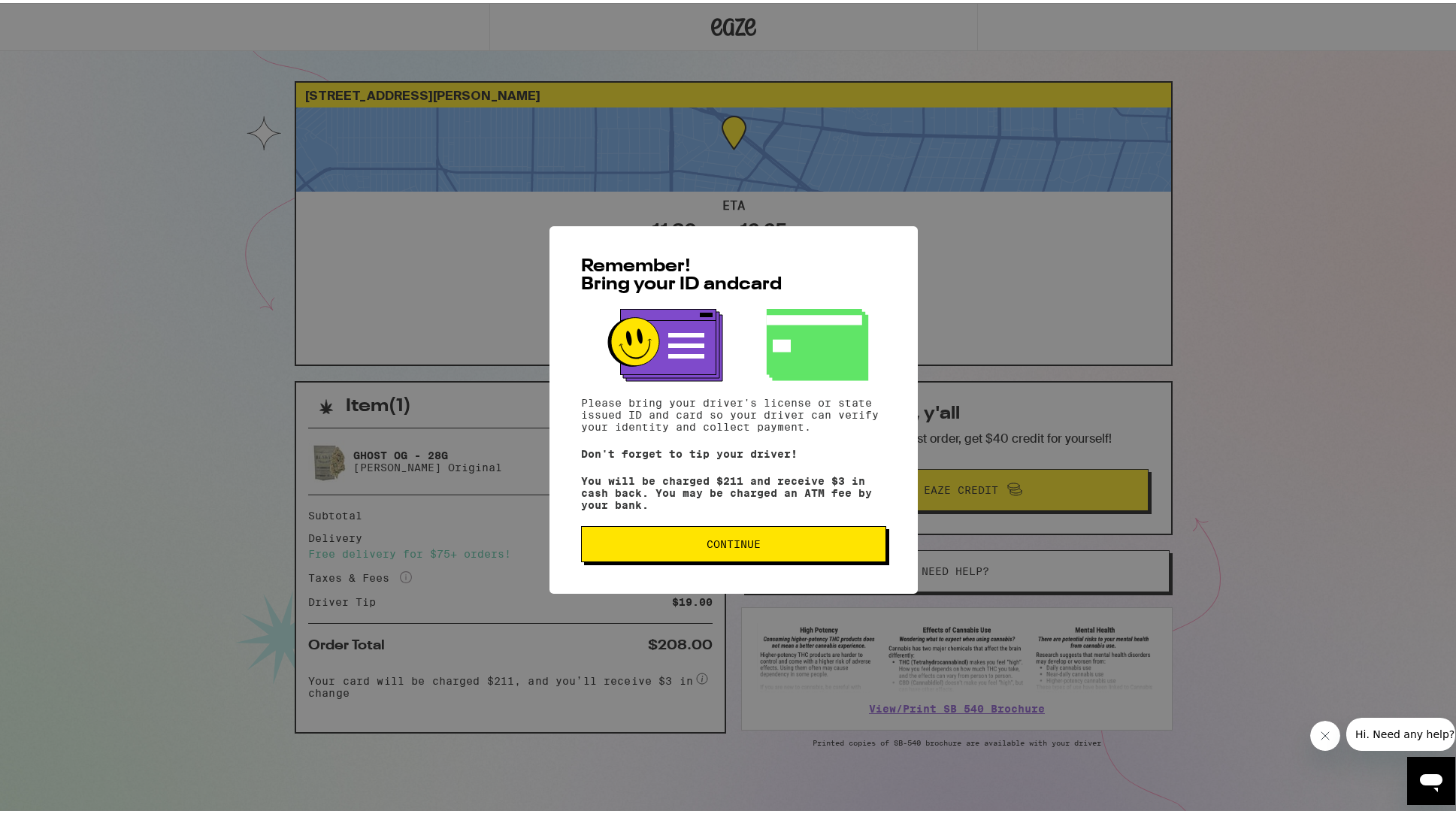
click at [720, 546] on span "Continue" at bounding box center [734, 541] width 54 height 10
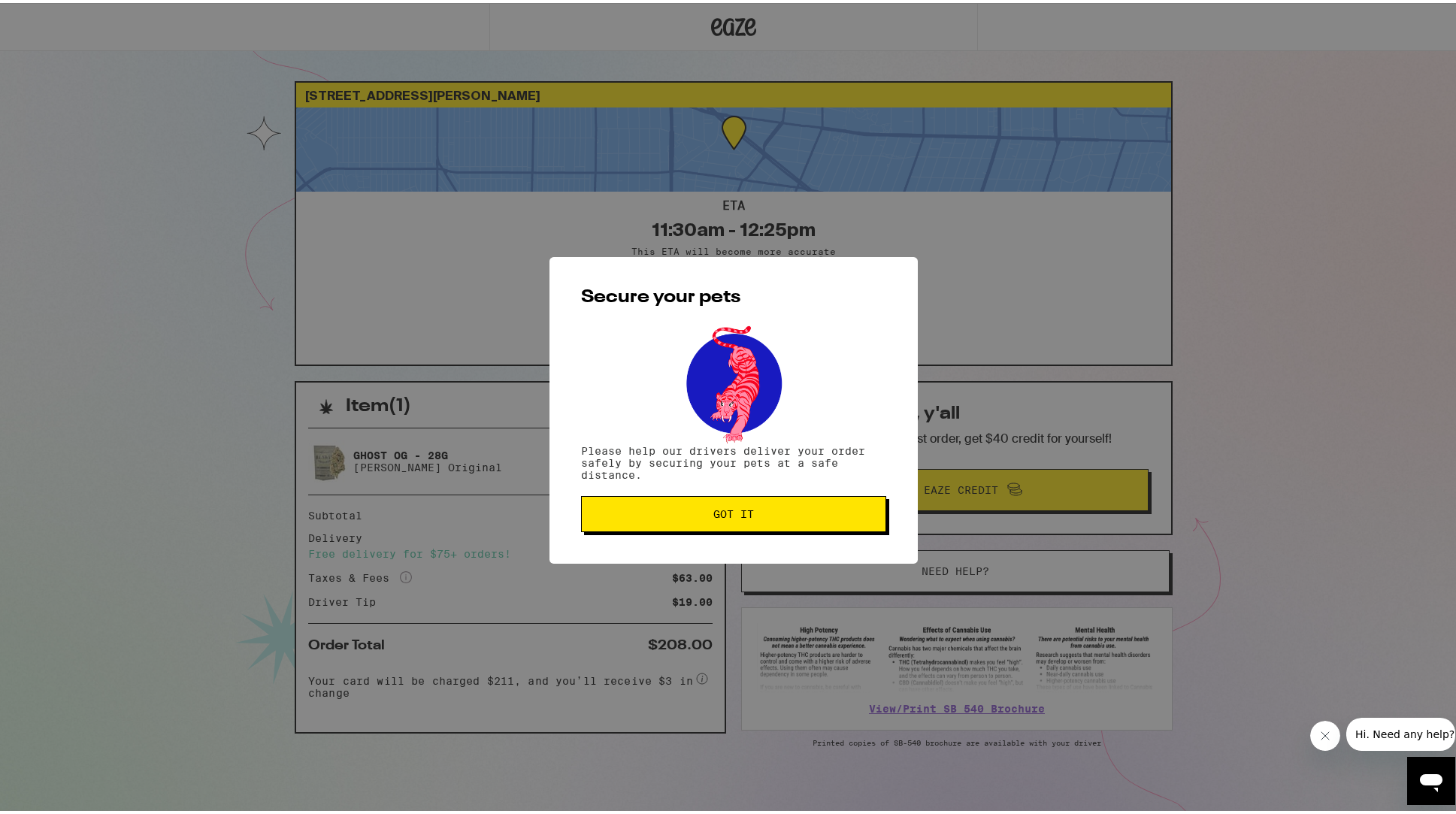
click at [726, 512] on span "Got it" at bounding box center [734, 510] width 41 height 10
